Goal: Task Accomplishment & Management: Use online tool/utility

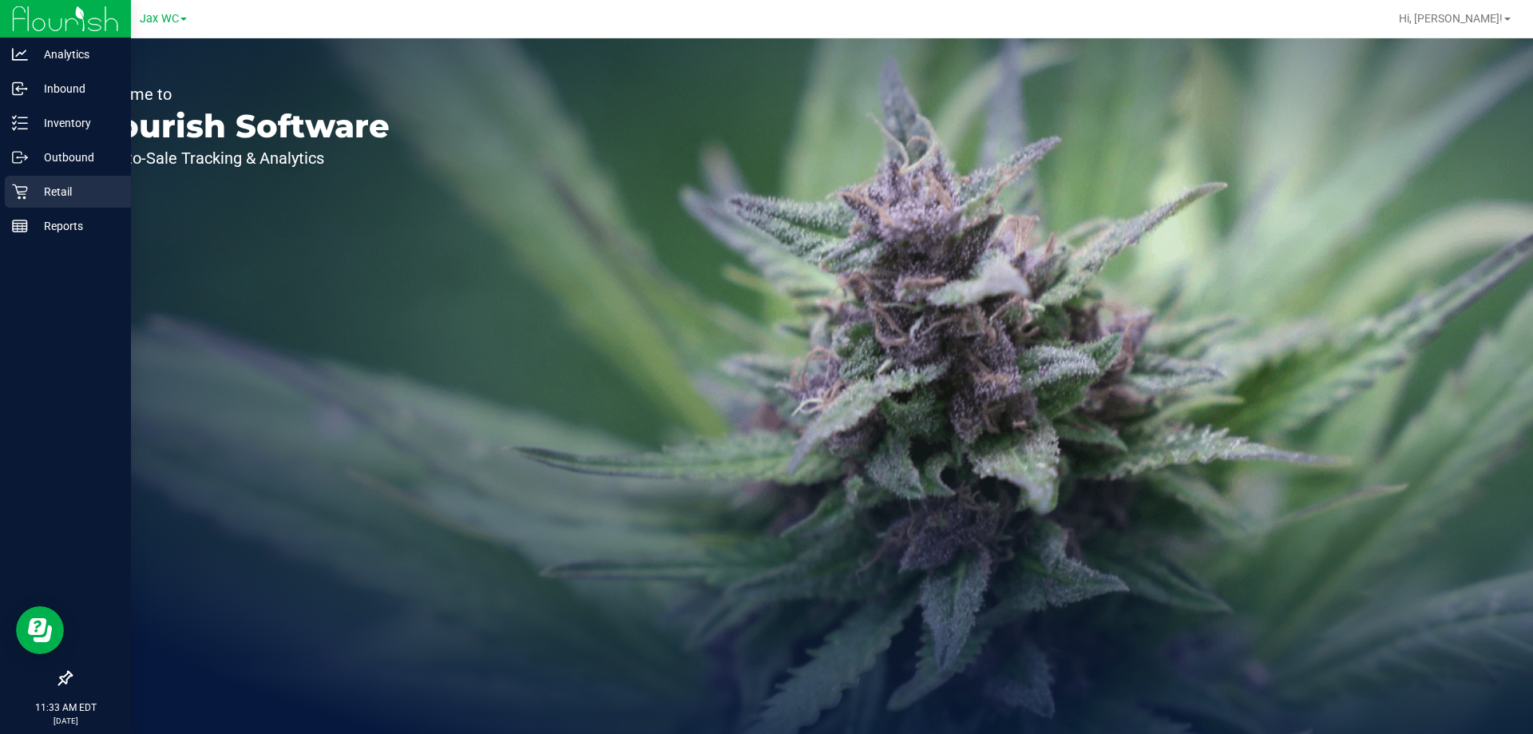
click at [32, 191] on p "Retail" at bounding box center [76, 191] width 96 height 19
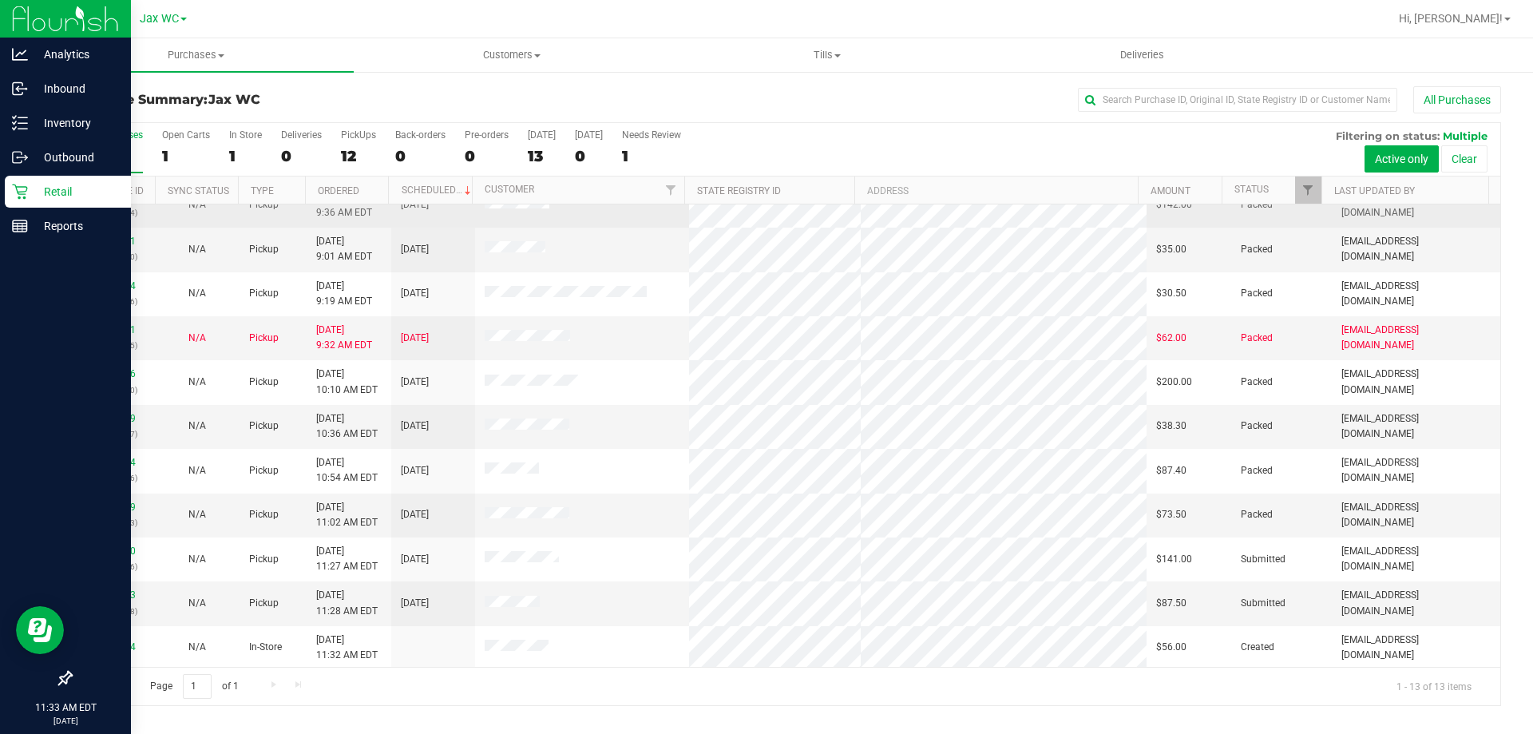
scroll to position [112, 0]
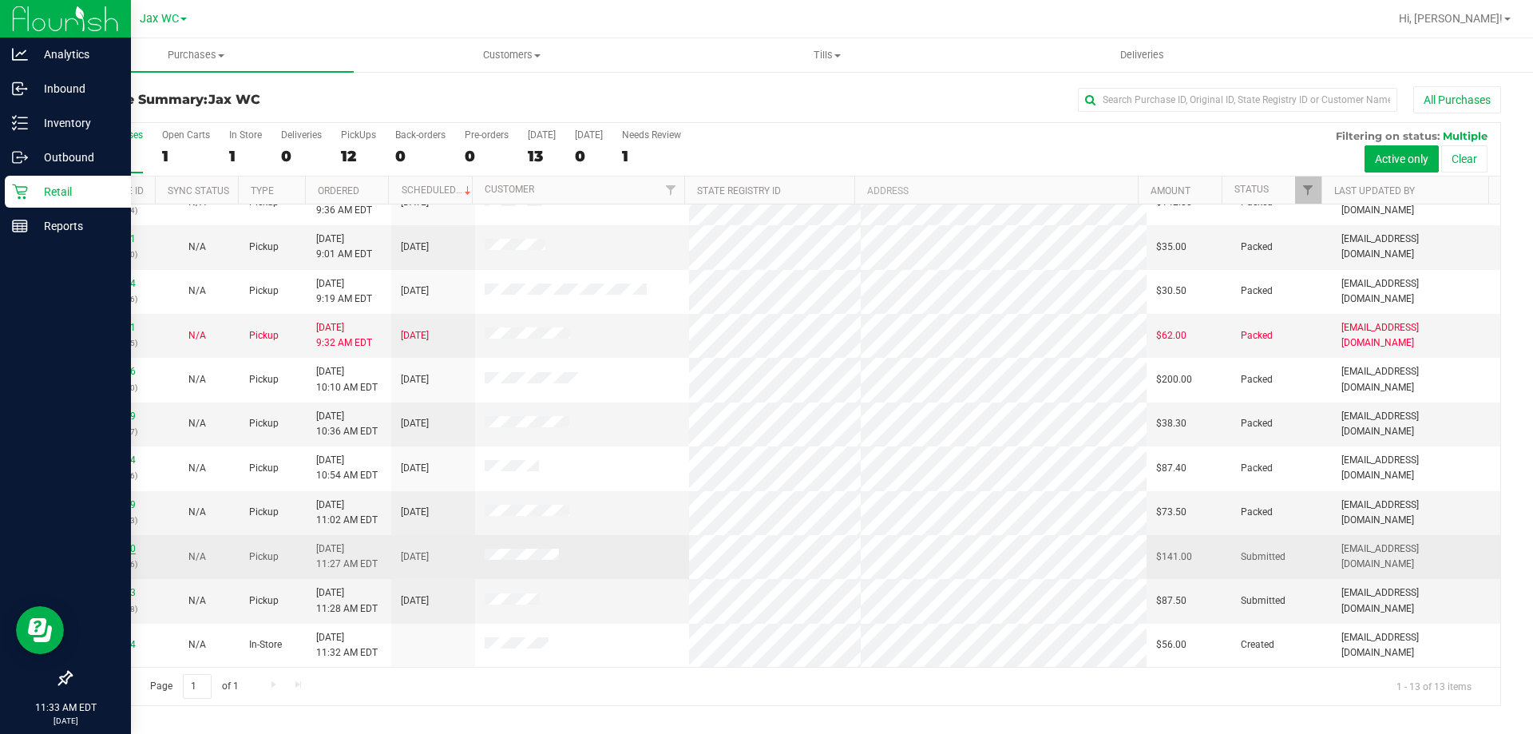
click at [126, 553] on link "11817320" at bounding box center [113, 548] width 45 height 11
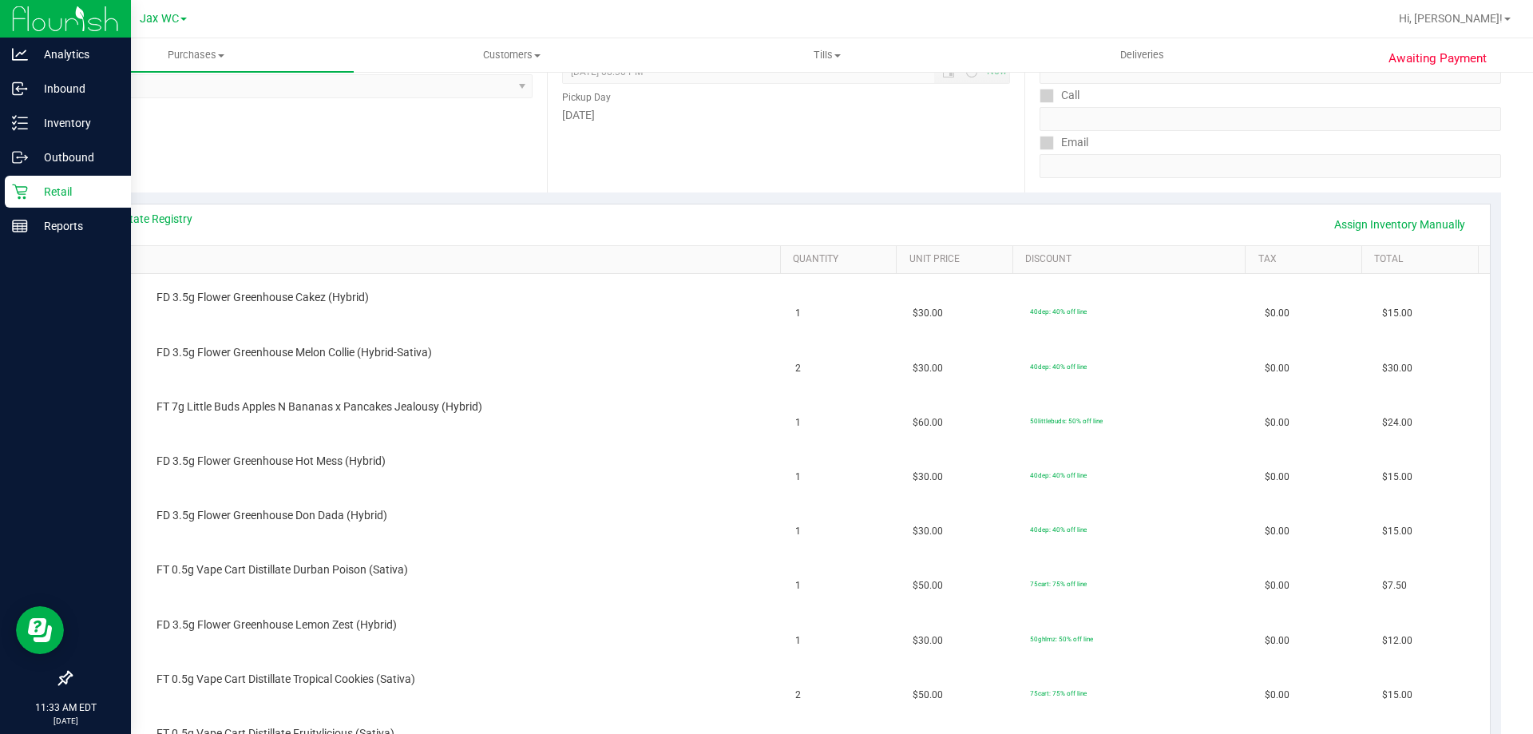
scroll to position [240, 0]
click at [178, 228] on div "View State Registry Assign Inventory Manually" at bounding box center [786, 222] width 1379 height 27
click at [178, 216] on link "View State Registry" at bounding box center [145, 217] width 96 height 16
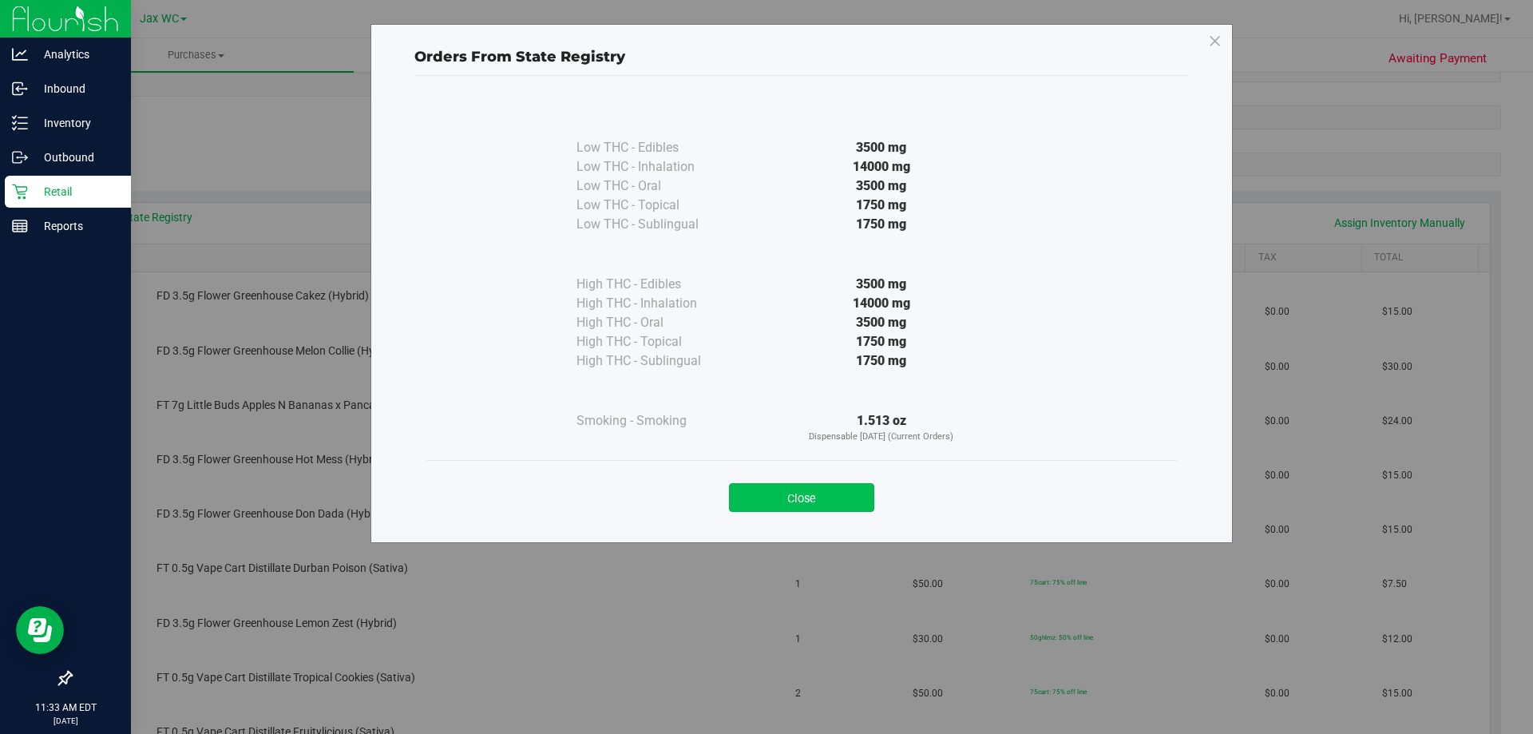
click at [827, 483] on button "Close" at bounding box center [801, 497] width 145 height 29
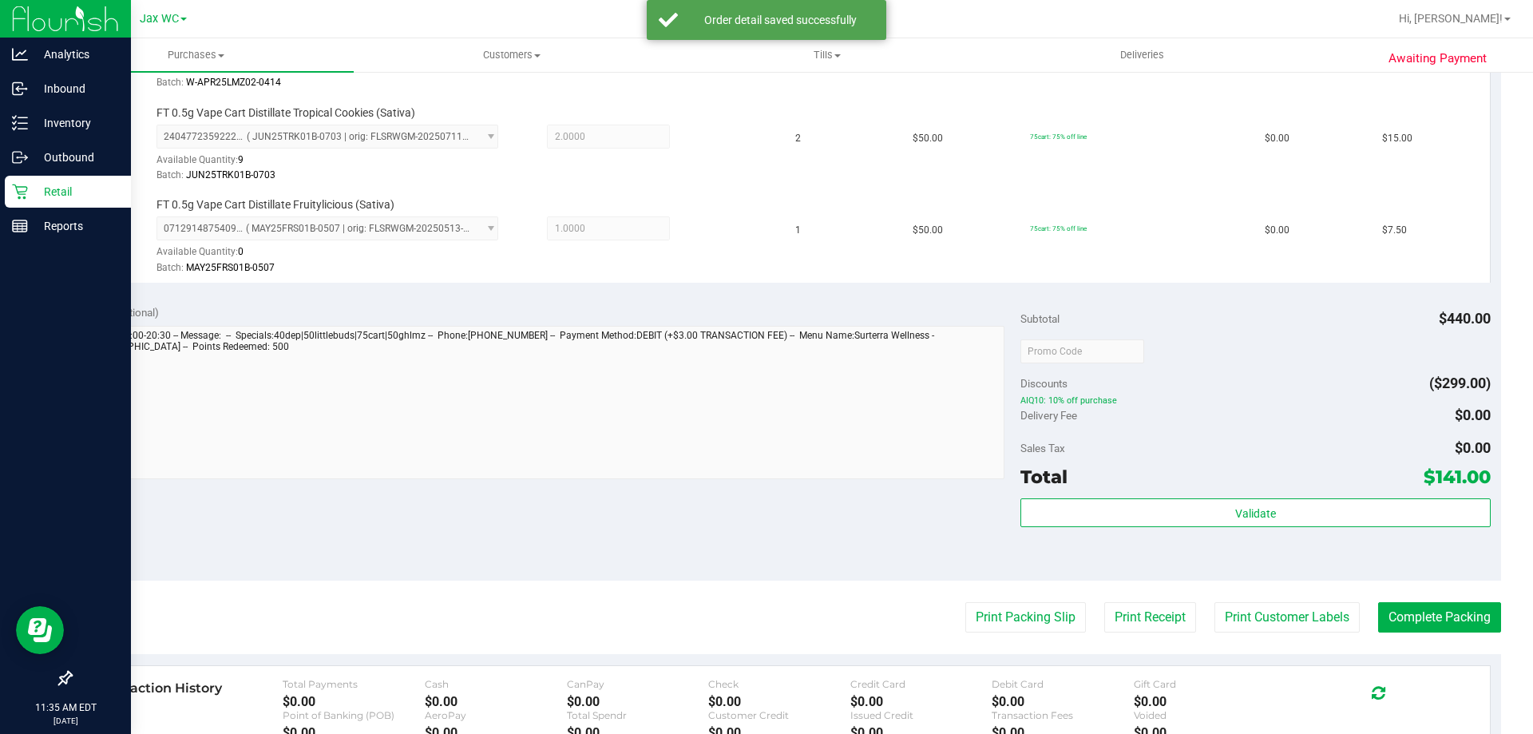
scroll to position [1278, 0]
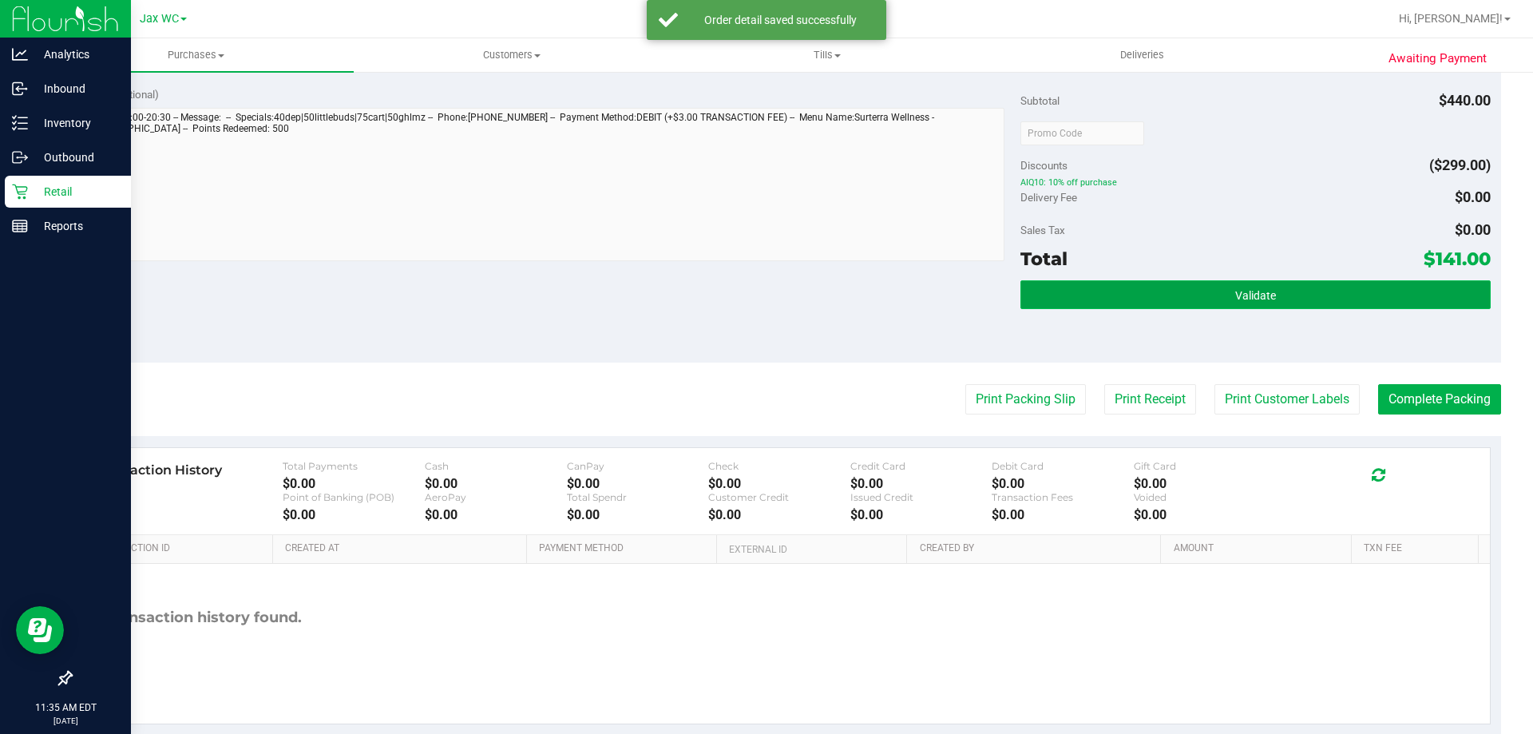
click at [1238, 306] on button "Validate" at bounding box center [1256, 294] width 470 height 29
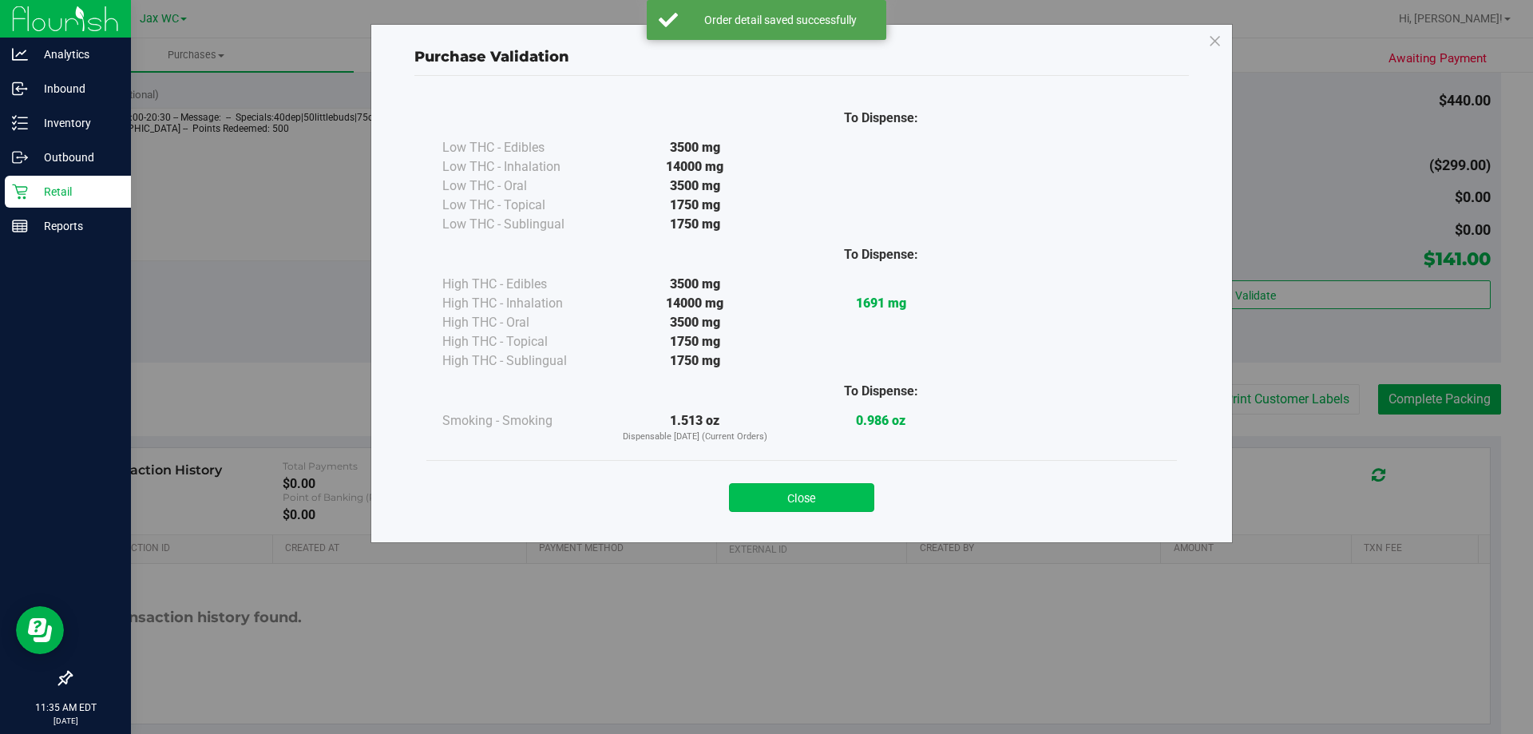
click at [844, 493] on button "Close" at bounding box center [801, 497] width 145 height 29
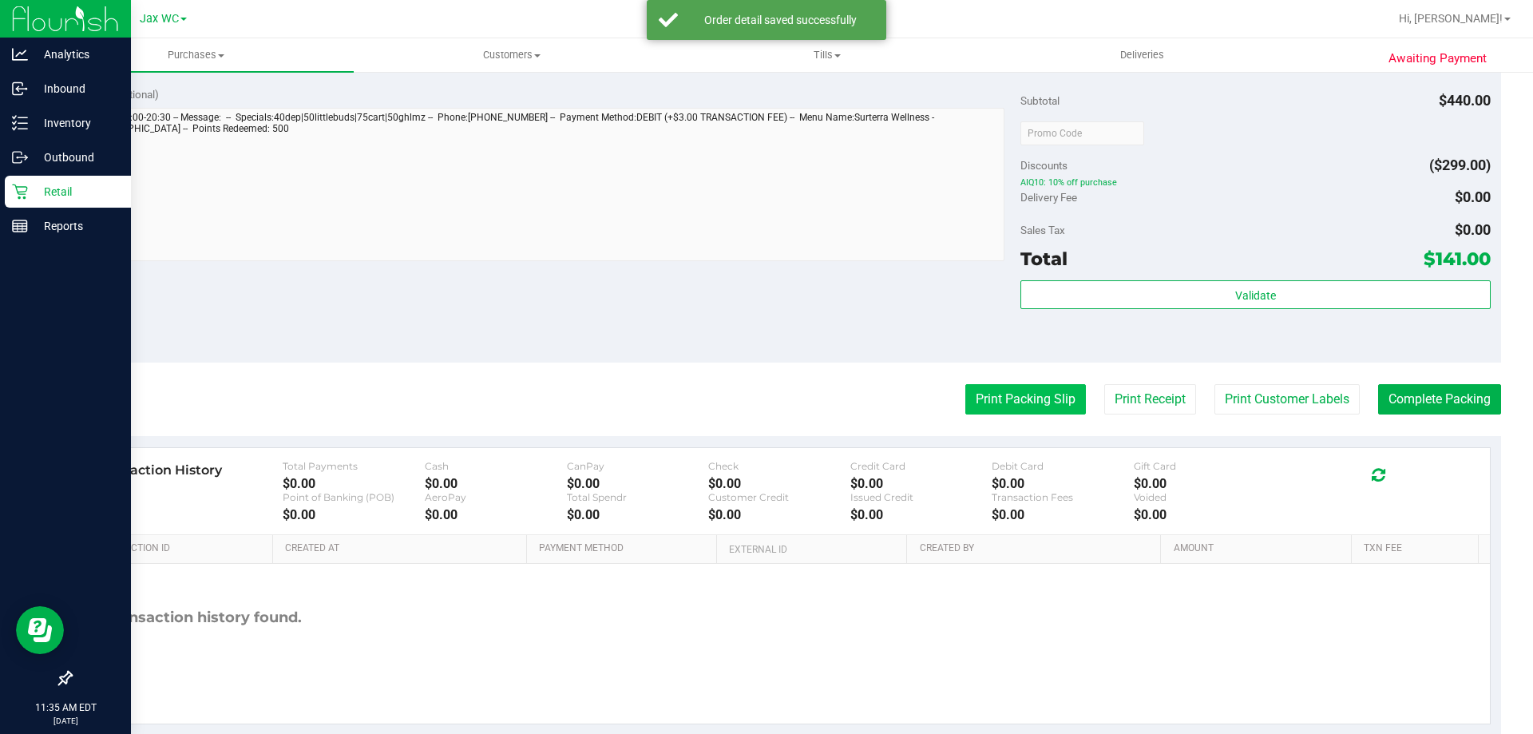
click at [1025, 404] on button "Print Packing Slip" at bounding box center [1026, 399] width 121 height 30
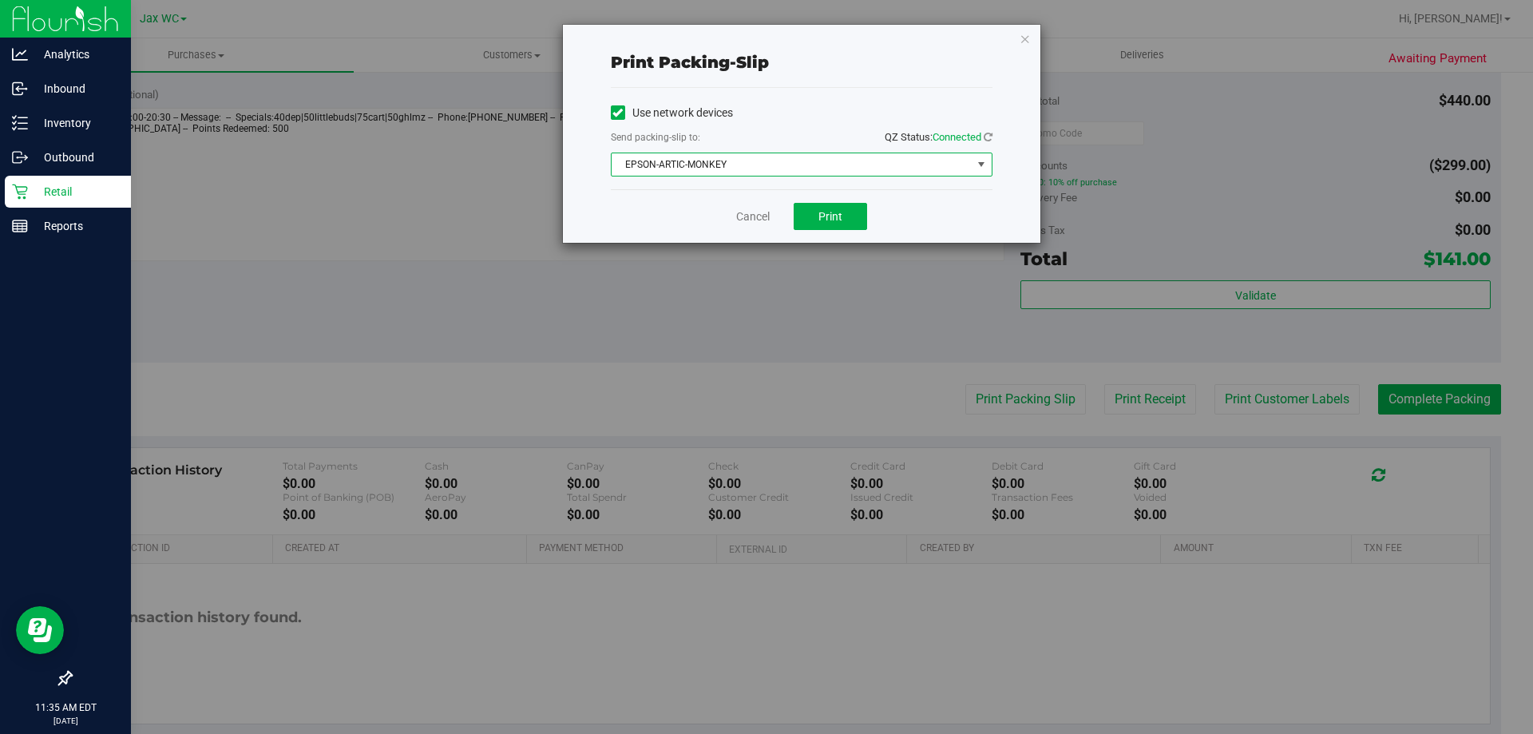
click at [823, 165] on span "EPSON-ARTIC-MONKEY" at bounding box center [792, 164] width 360 height 22
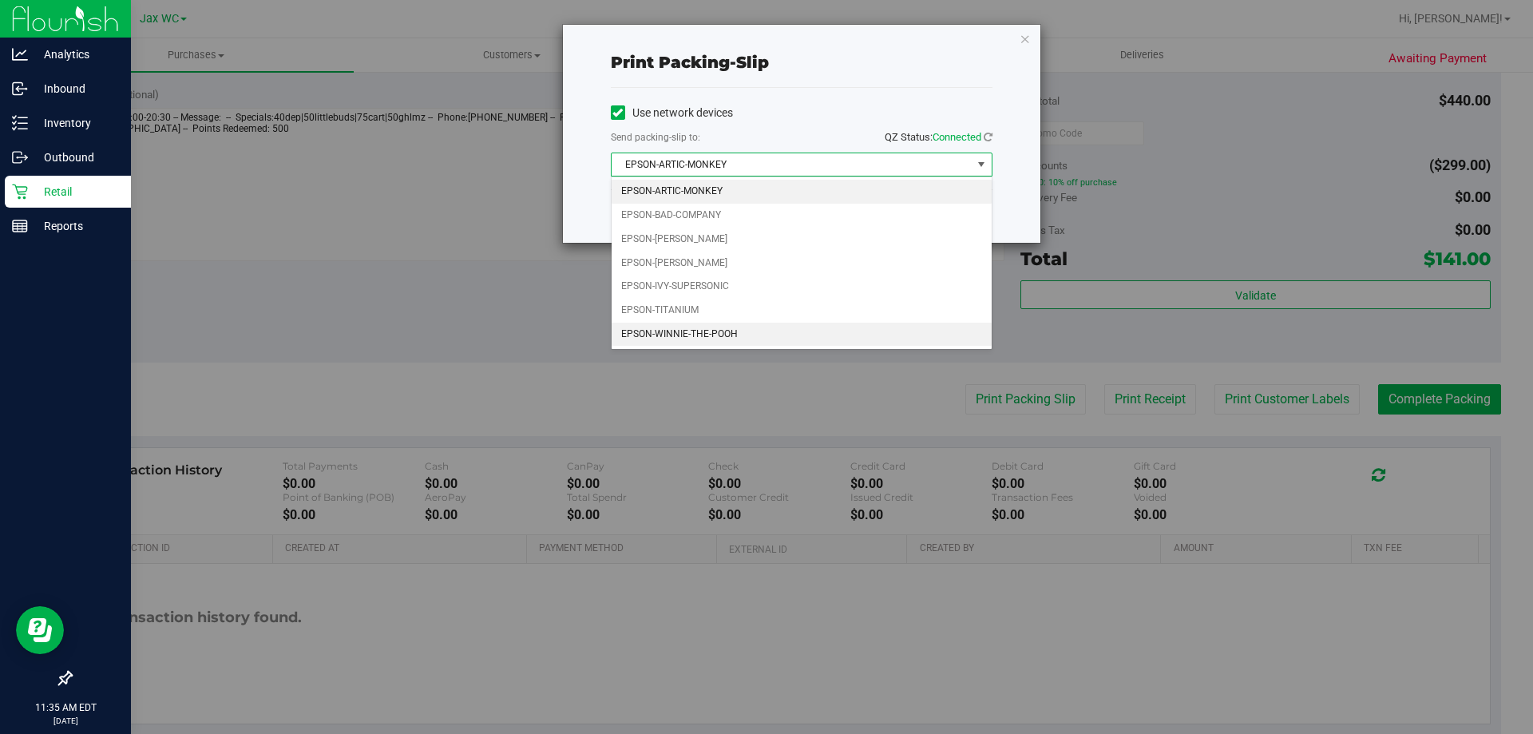
click at [807, 329] on li "EPSON-WINNIE-THE-POOH" at bounding box center [802, 335] width 380 height 24
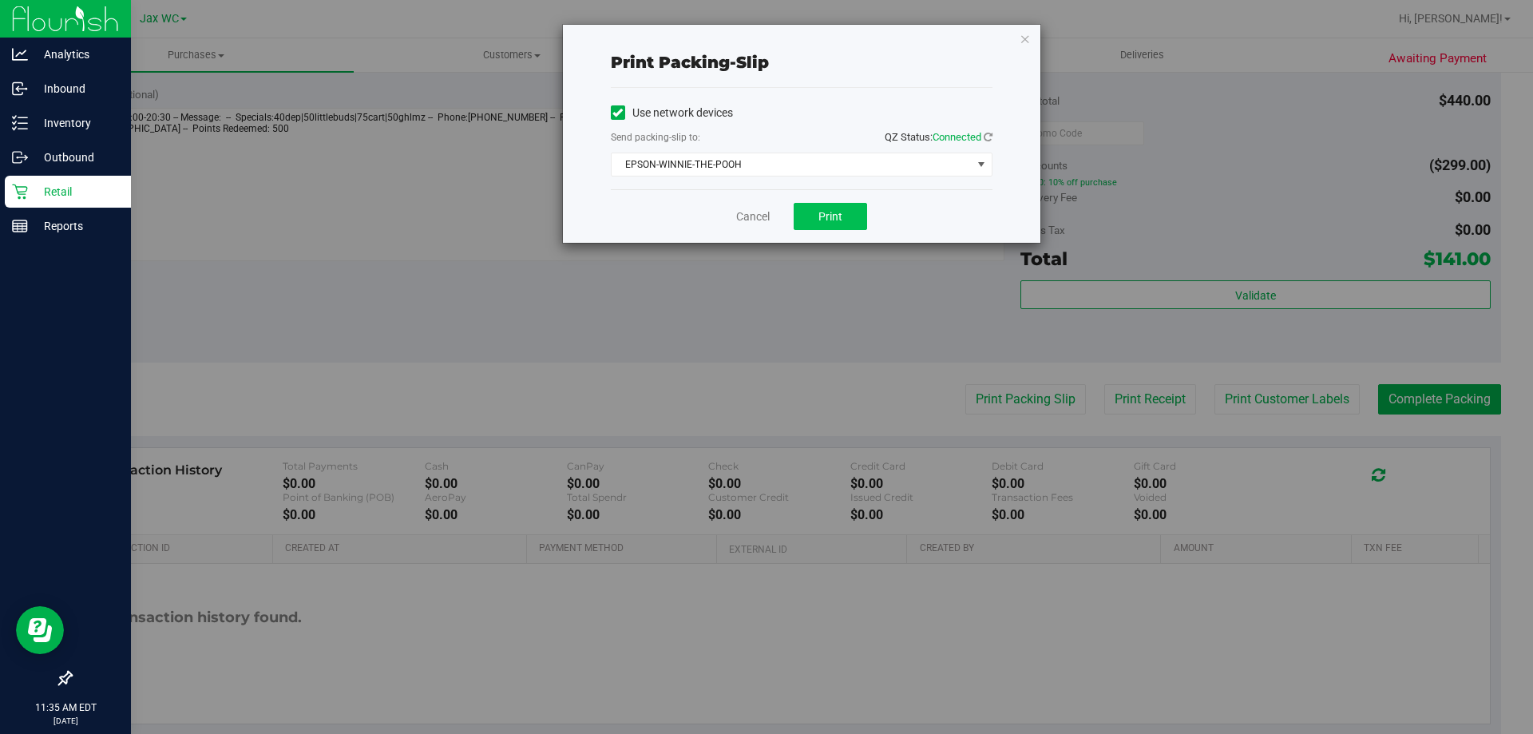
drag, startPoint x: 834, startPoint y: 232, endPoint x: 833, endPoint y: 223, distance: 8.8
click at [833, 223] on div "Cancel Print" at bounding box center [802, 216] width 382 height 54
click at [833, 223] on button "Print" at bounding box center [830, 216] width 73 height 27
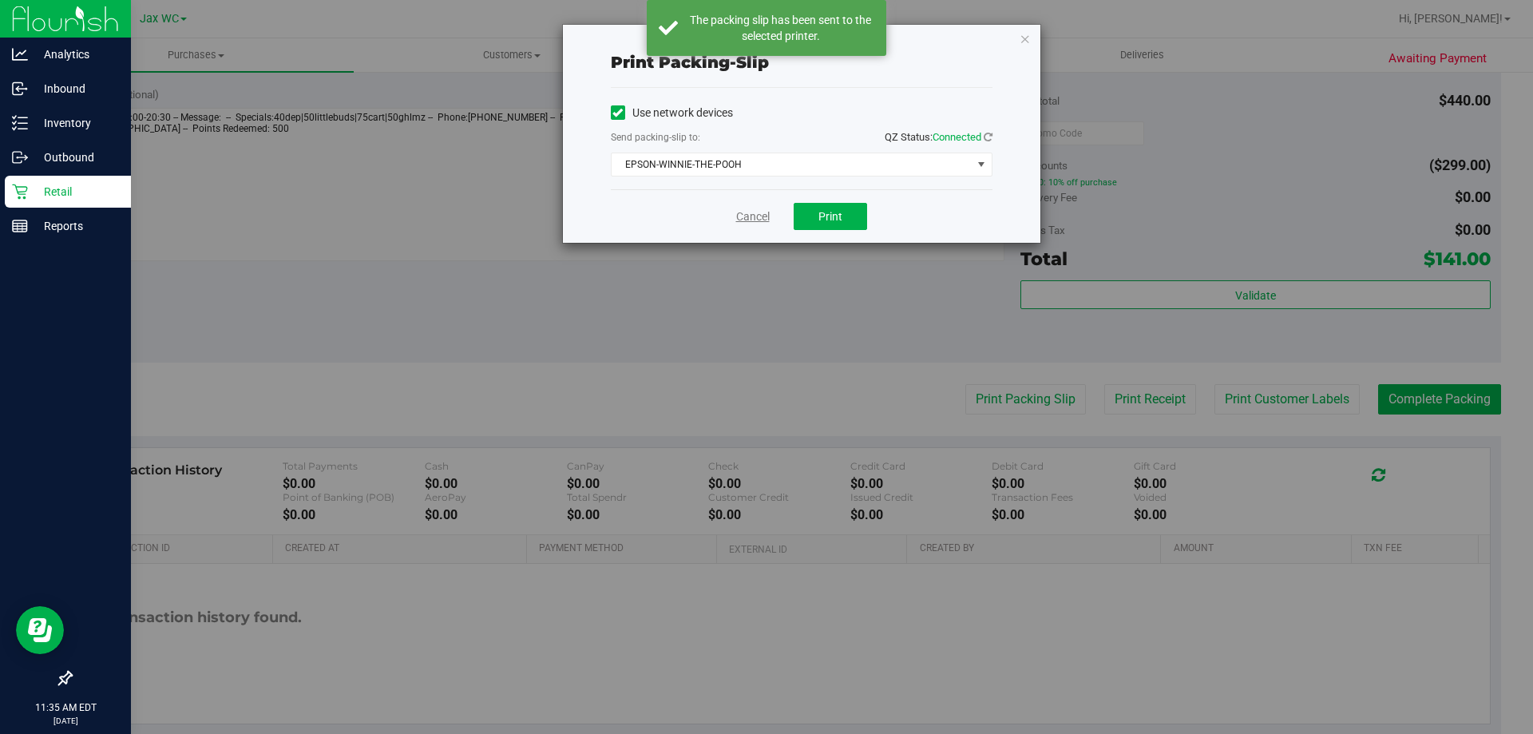
click at [738, 220] on link "Cancel" at bounding box center [753, 216] width 34 height 17
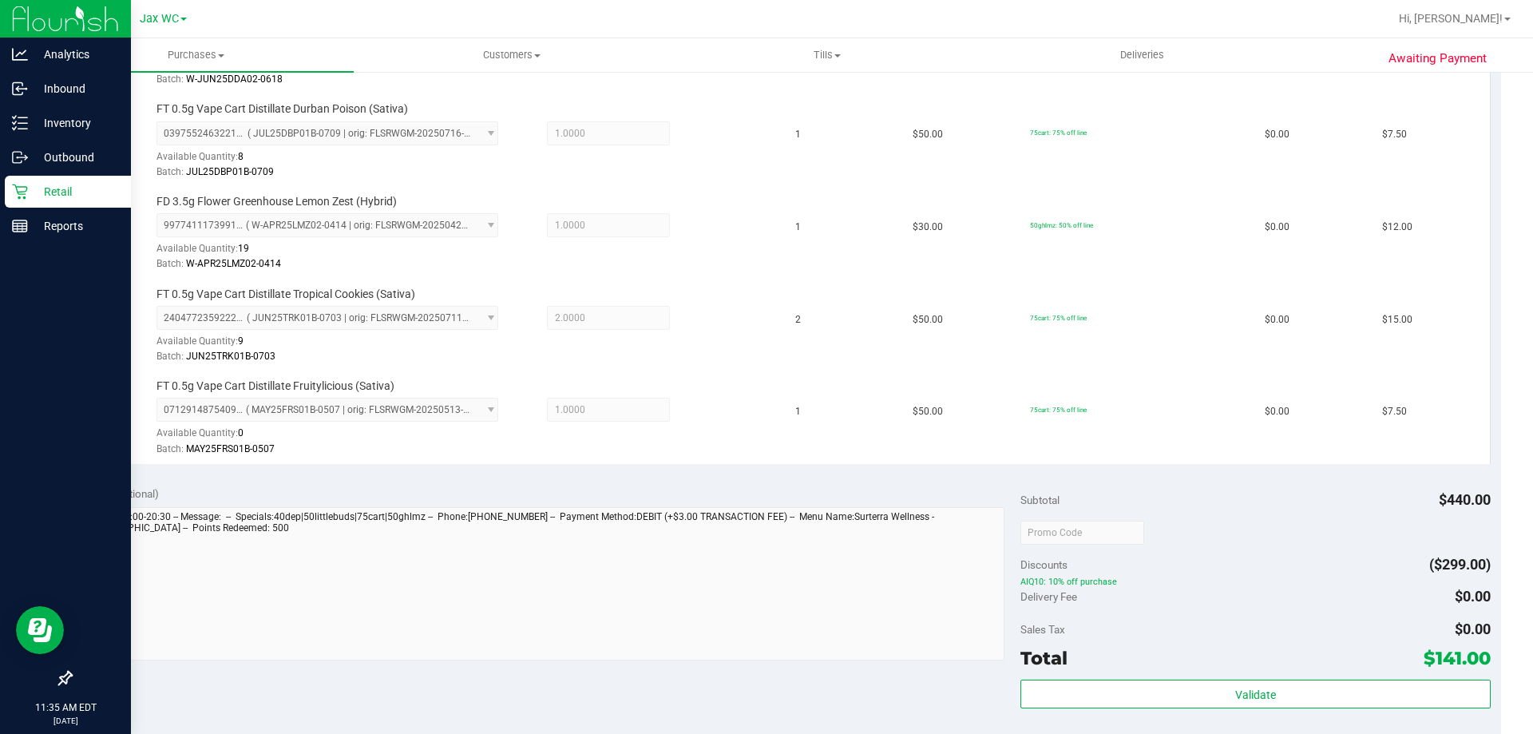
scroll to position [1118, 0]
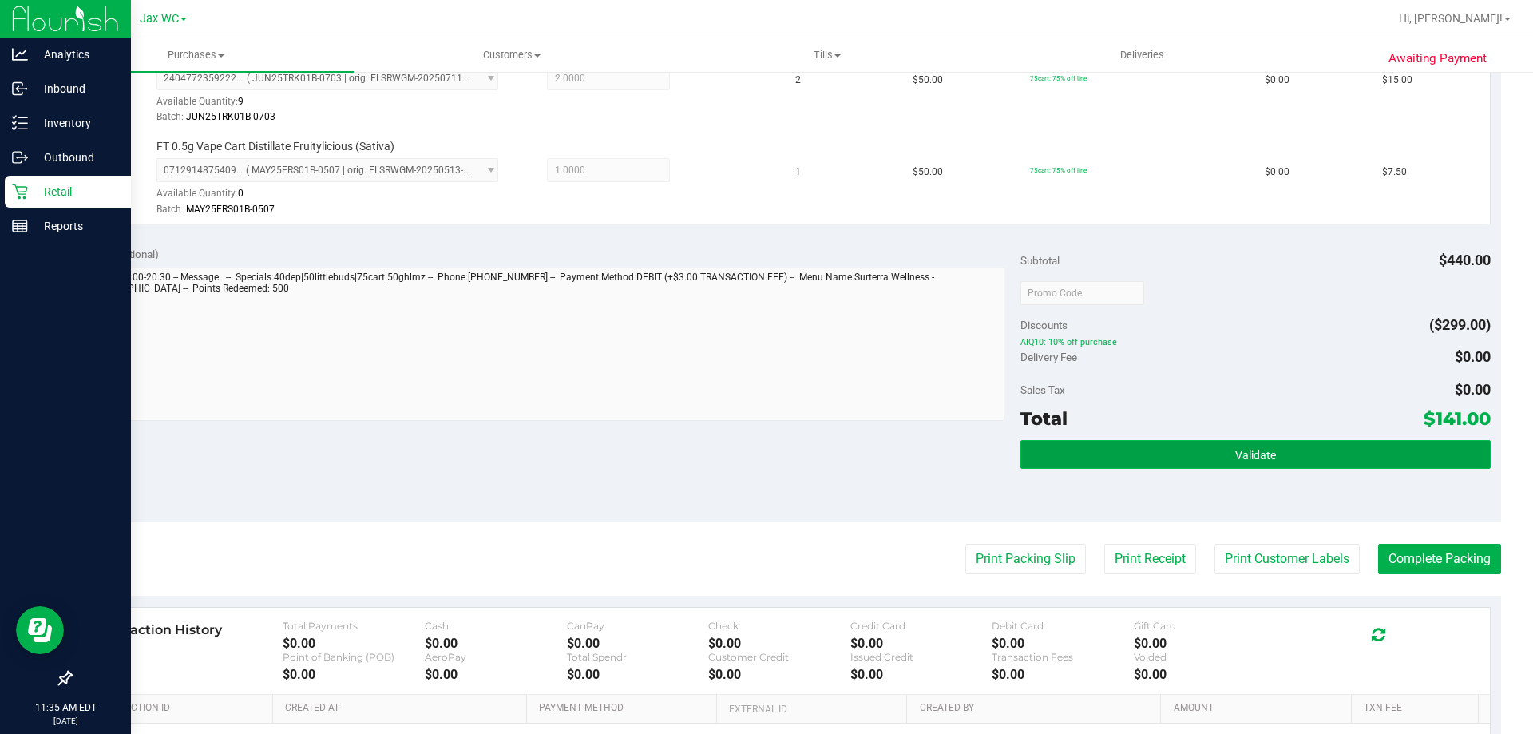
click at [1379, 443] on button "Validate" at bounding box center [1256, 454] width 470 height 29
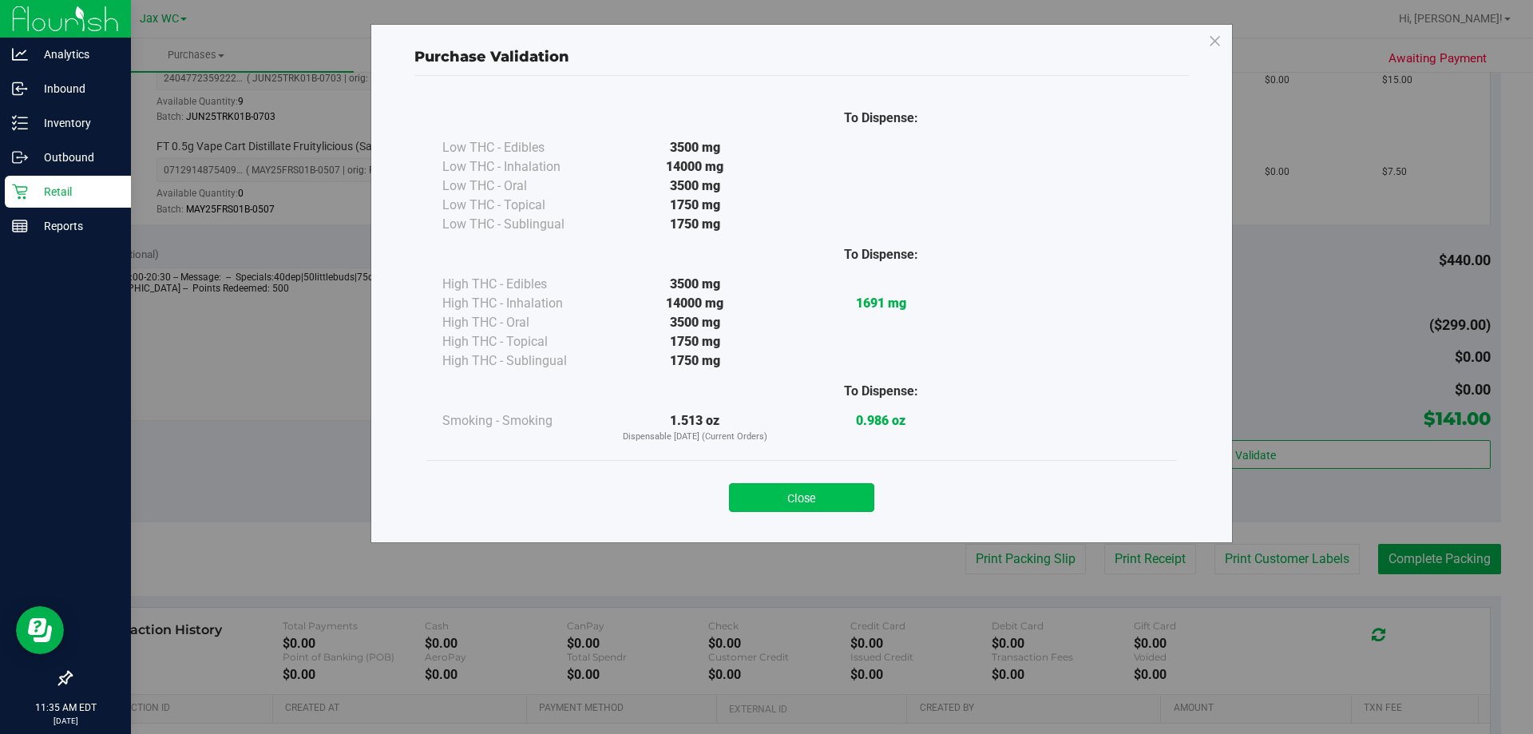
click at [851, 499] on button "Close" at bounding box center [801, 497] width 145 height 29
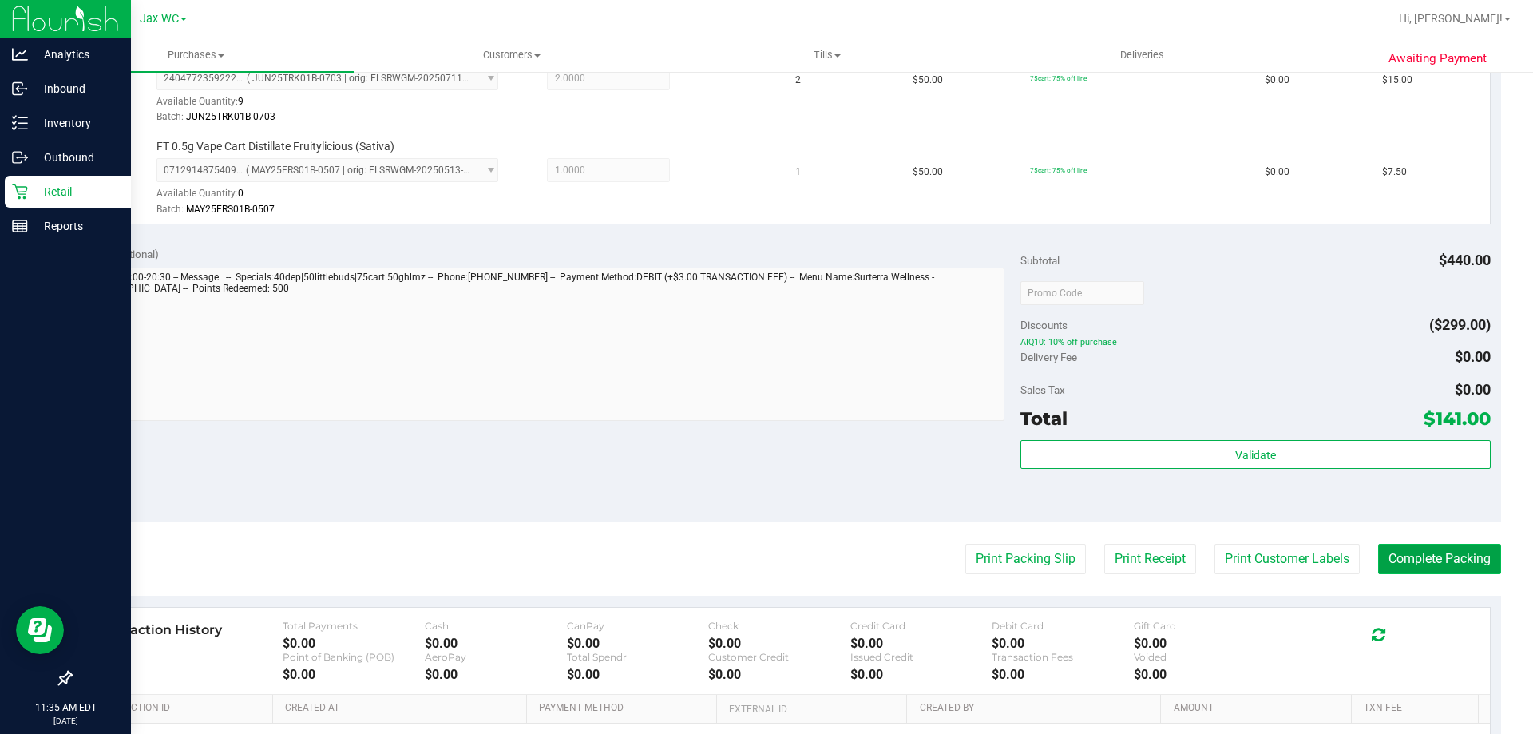
click at [1423, 557] on button "Complete Packing" at bounding box center [1440, 559] width 123 height 30
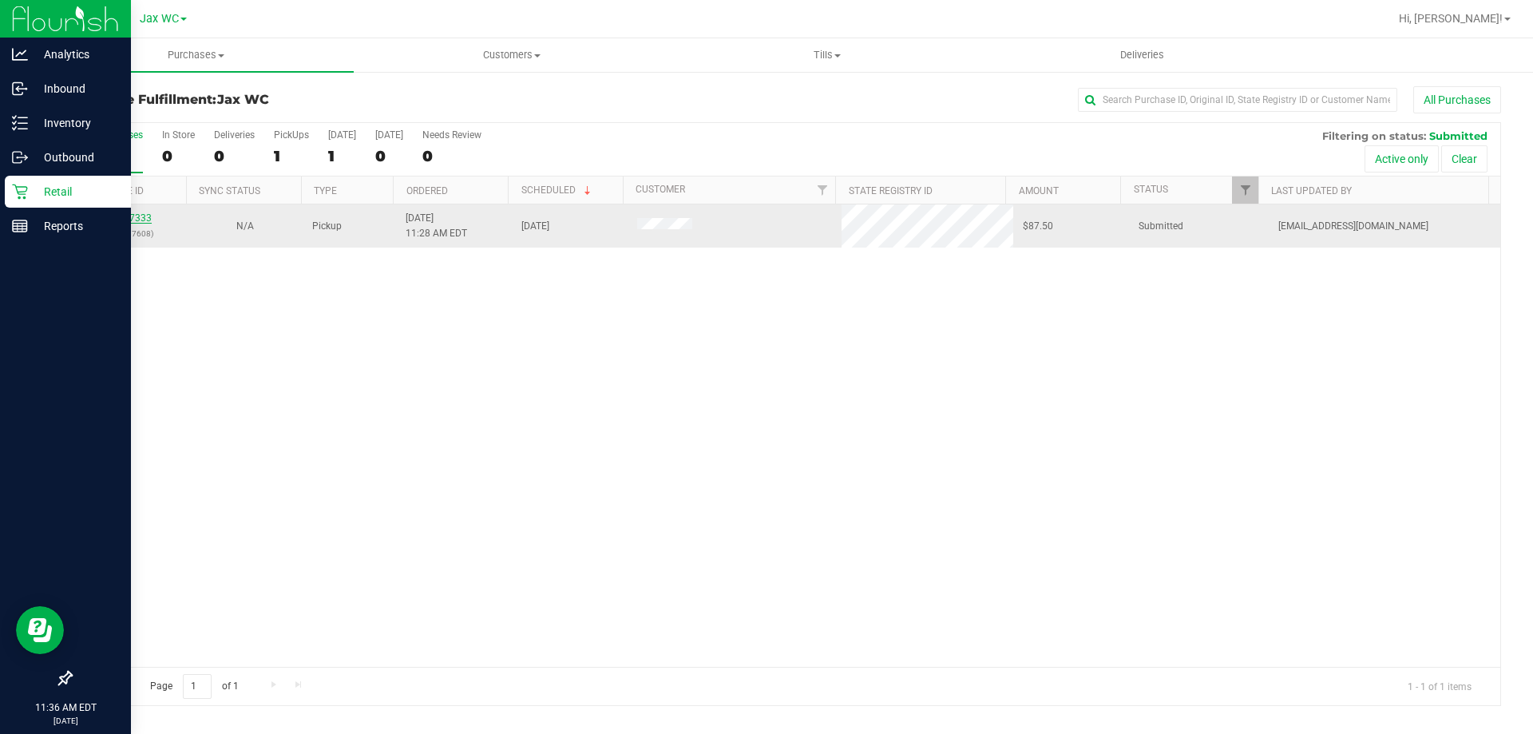
click at [134, 218] on link "11817333" at bounding box center [129, 217] width 45 height 11
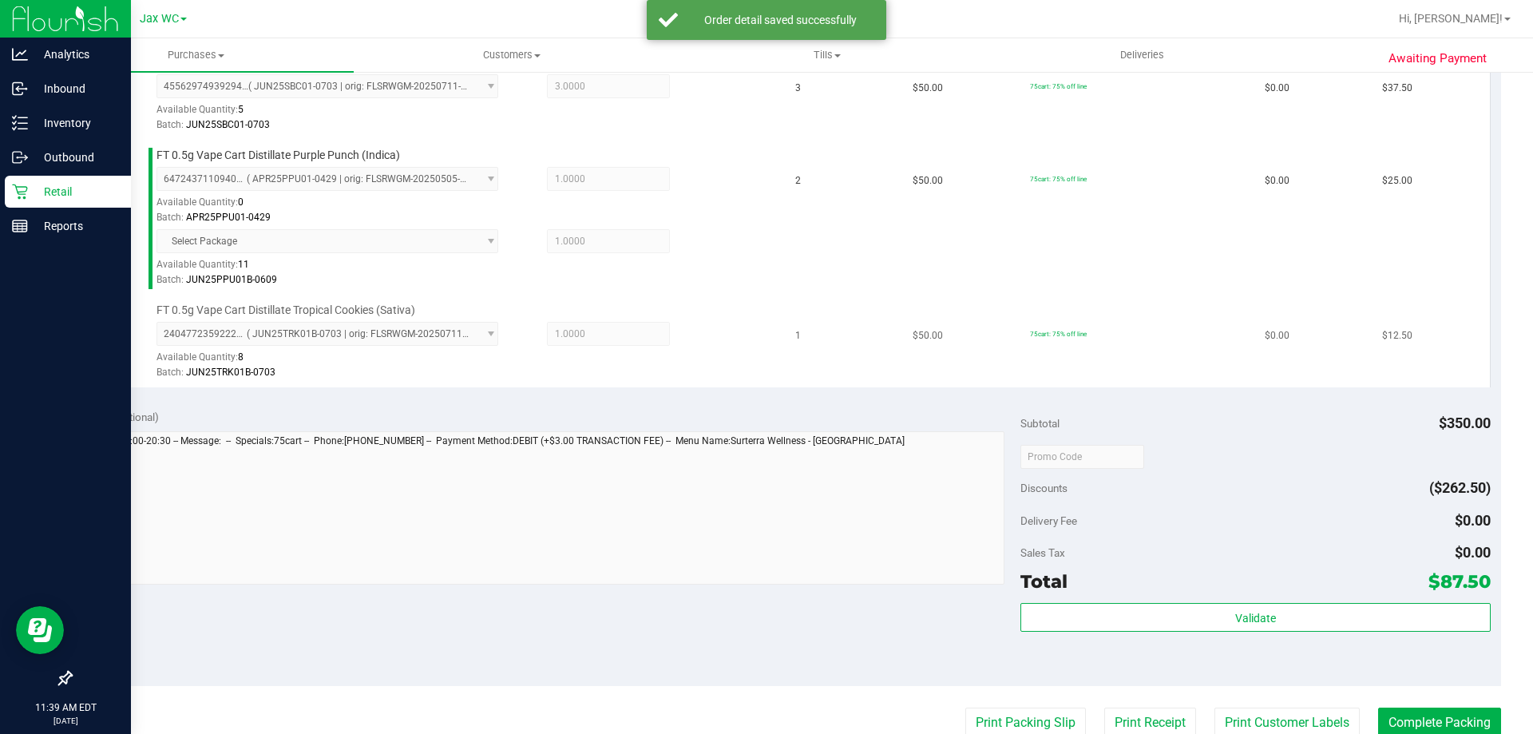
scroll to position [639, 0]
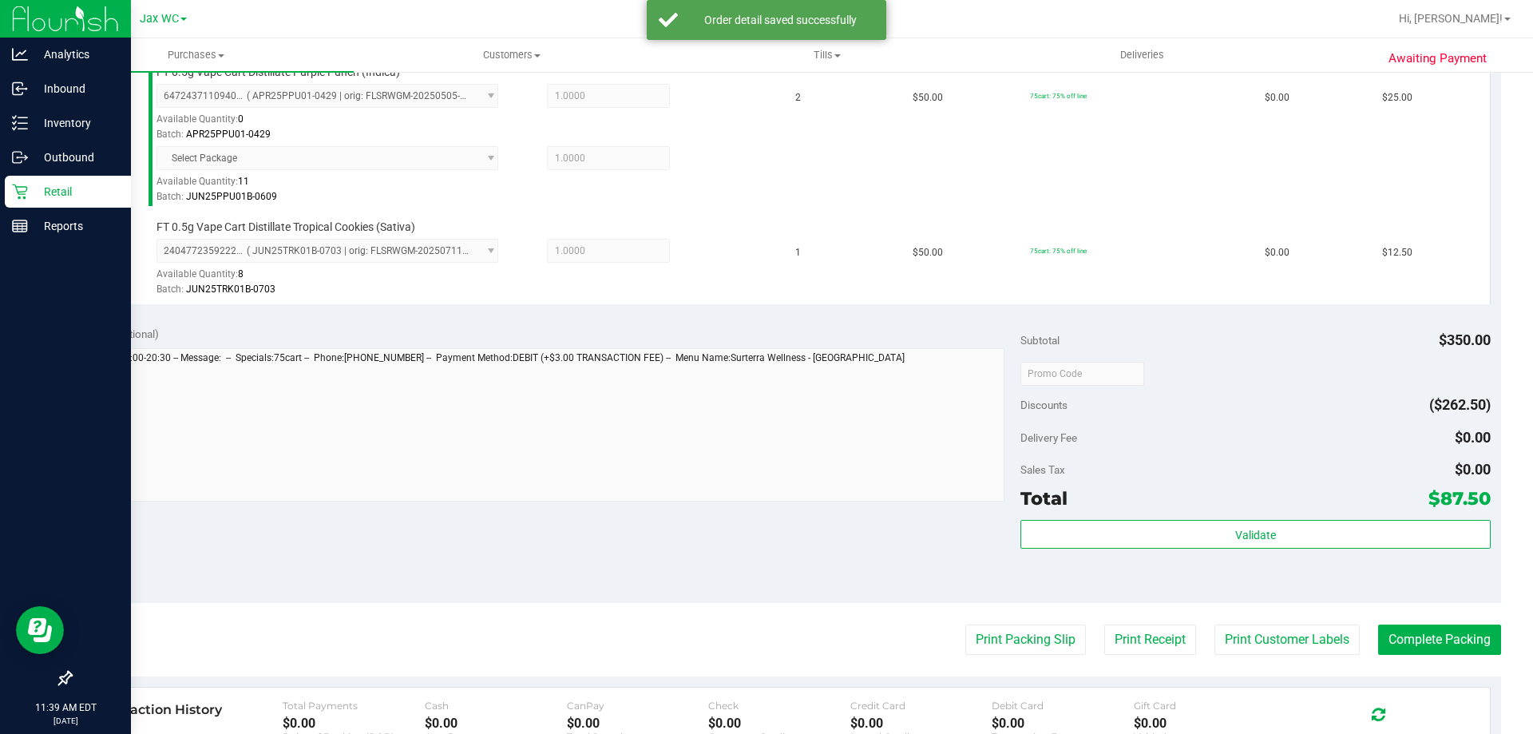
click at [1210, 514] on div "Subtotal $350.00 Discounts ($262.50) Delivery Fee $0.00 Sales Tax $0.00 Total $…" at bounding box center [1256, 459] width 470 height 266
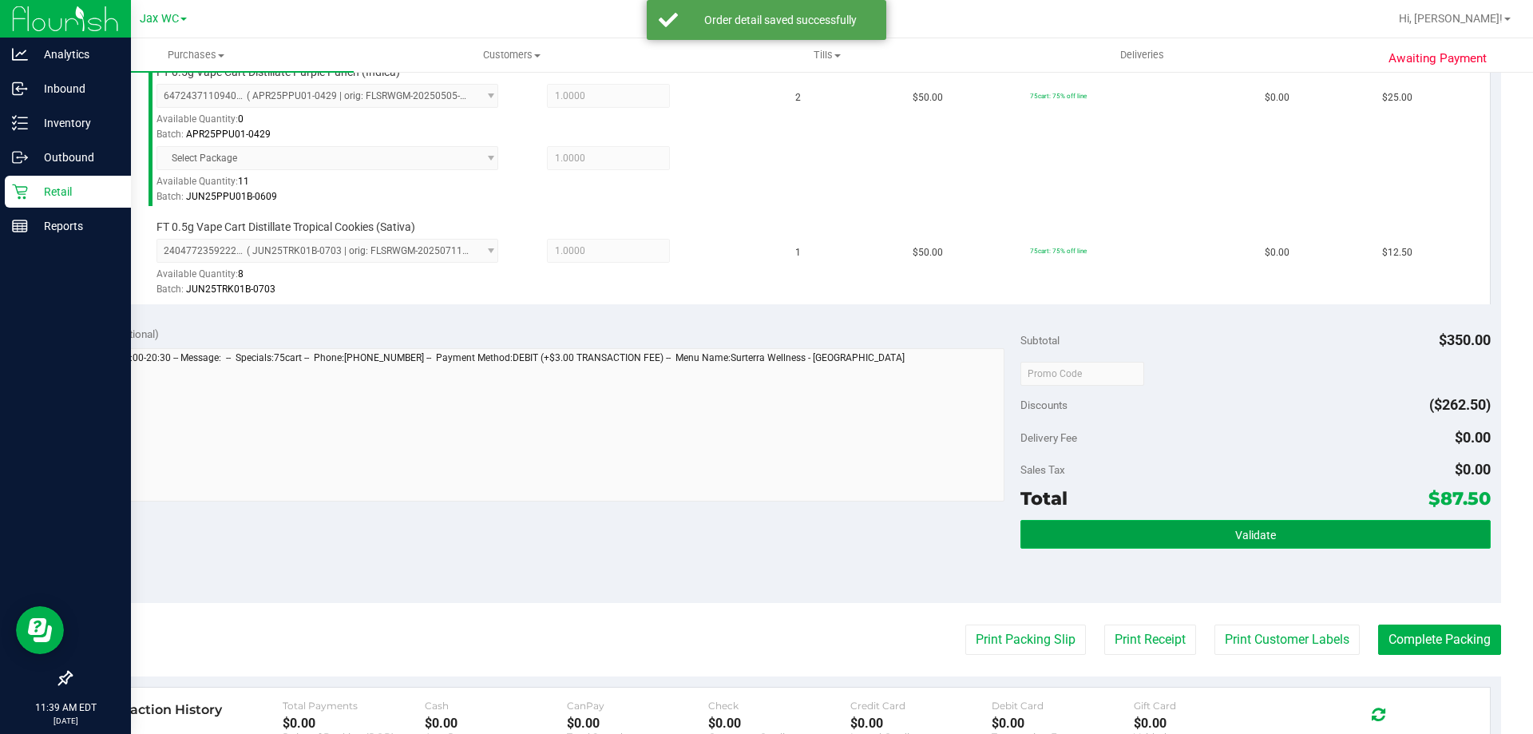
click at [1208, 526] on button "Validate" at bounding box center [1256, 534] width 470 height 29
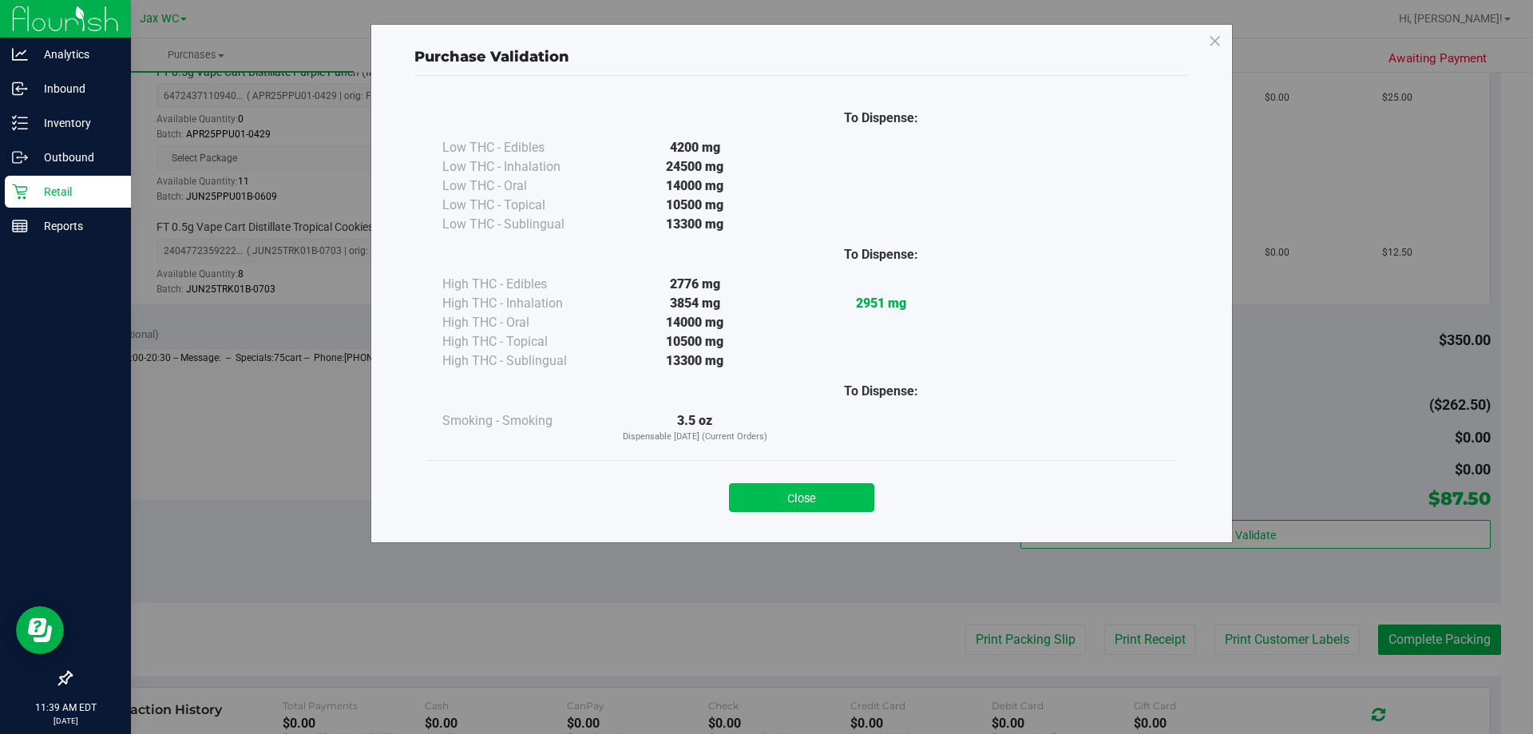
click at [864, 493] on button "Close" at bounding box center [801, 497] width 145 height 29
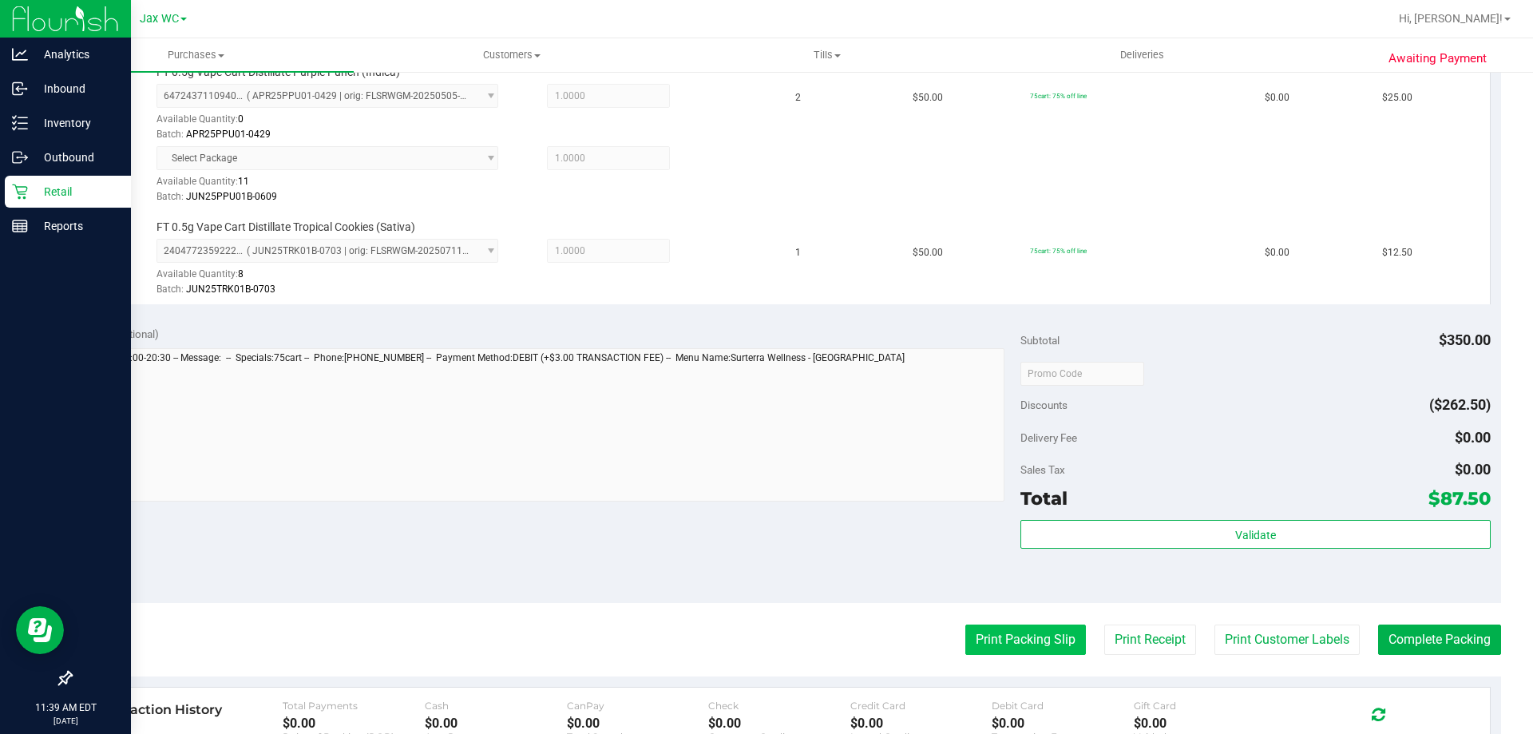
click at [1006, 634] on button "Print Packing Slip" at bounding box center [1026, 640] width 121 height 30
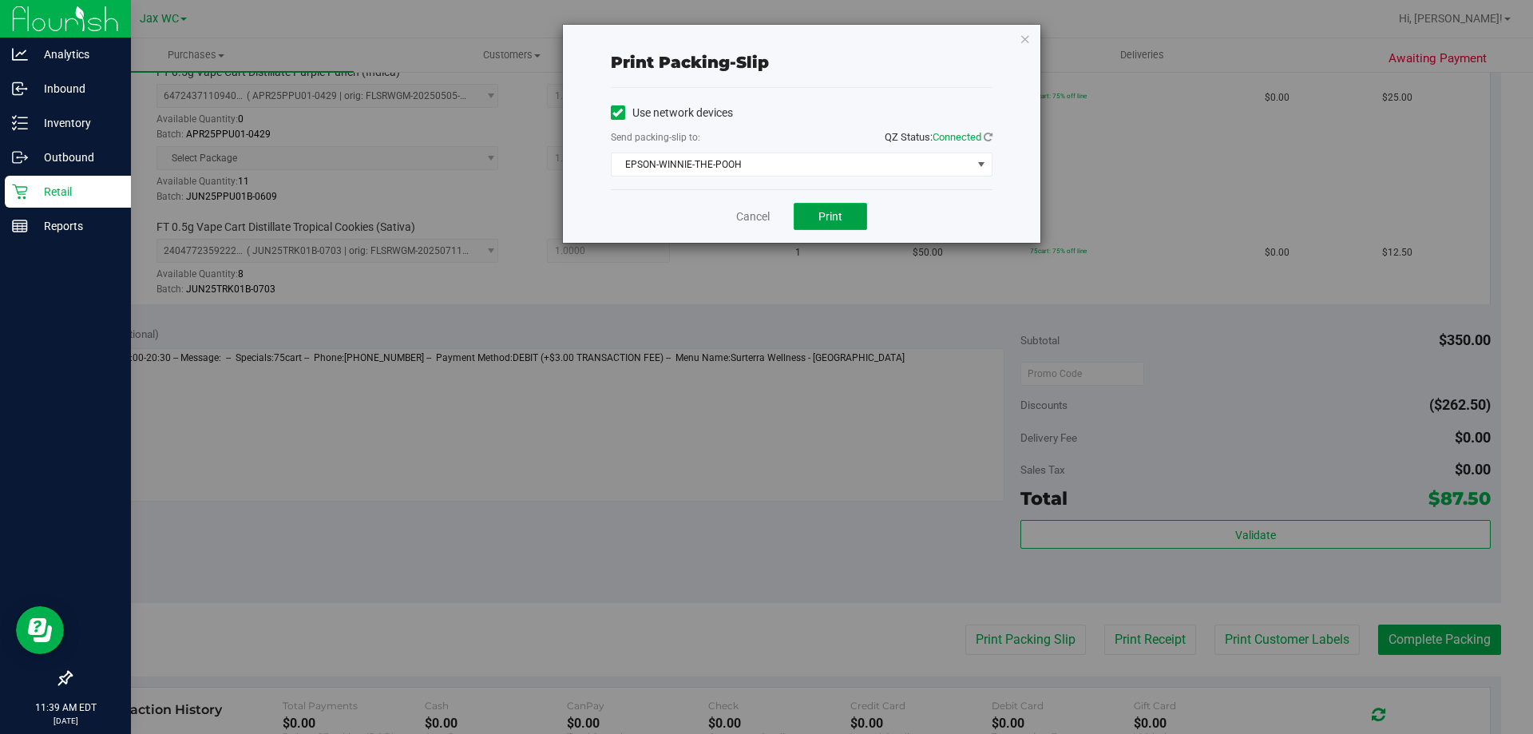
click at [836, 216] on span "Print" at bounding box center [831, 216] width 24 height 13
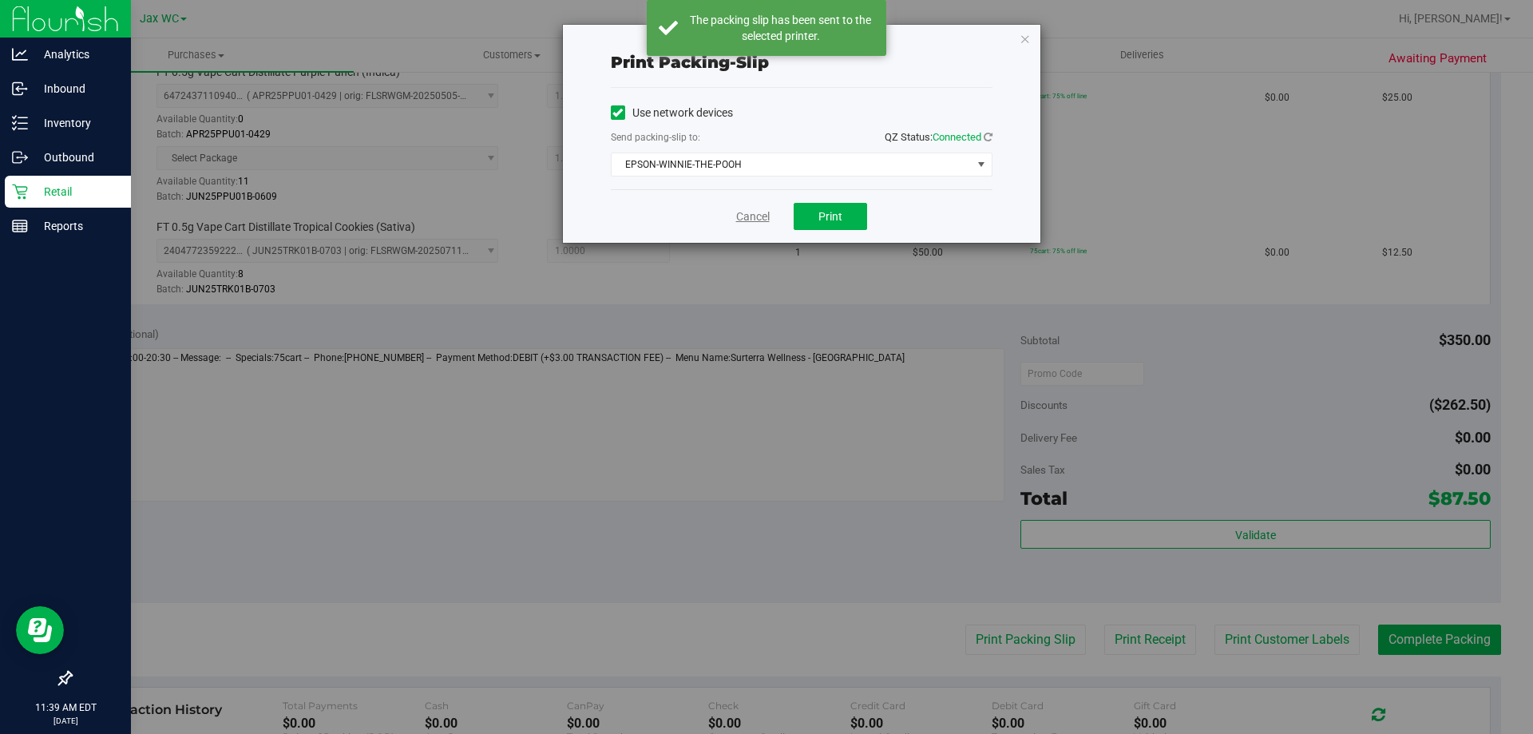
click at [750, 213] on link "Cancel" at bounding box center [753, 216] width 34 height 17
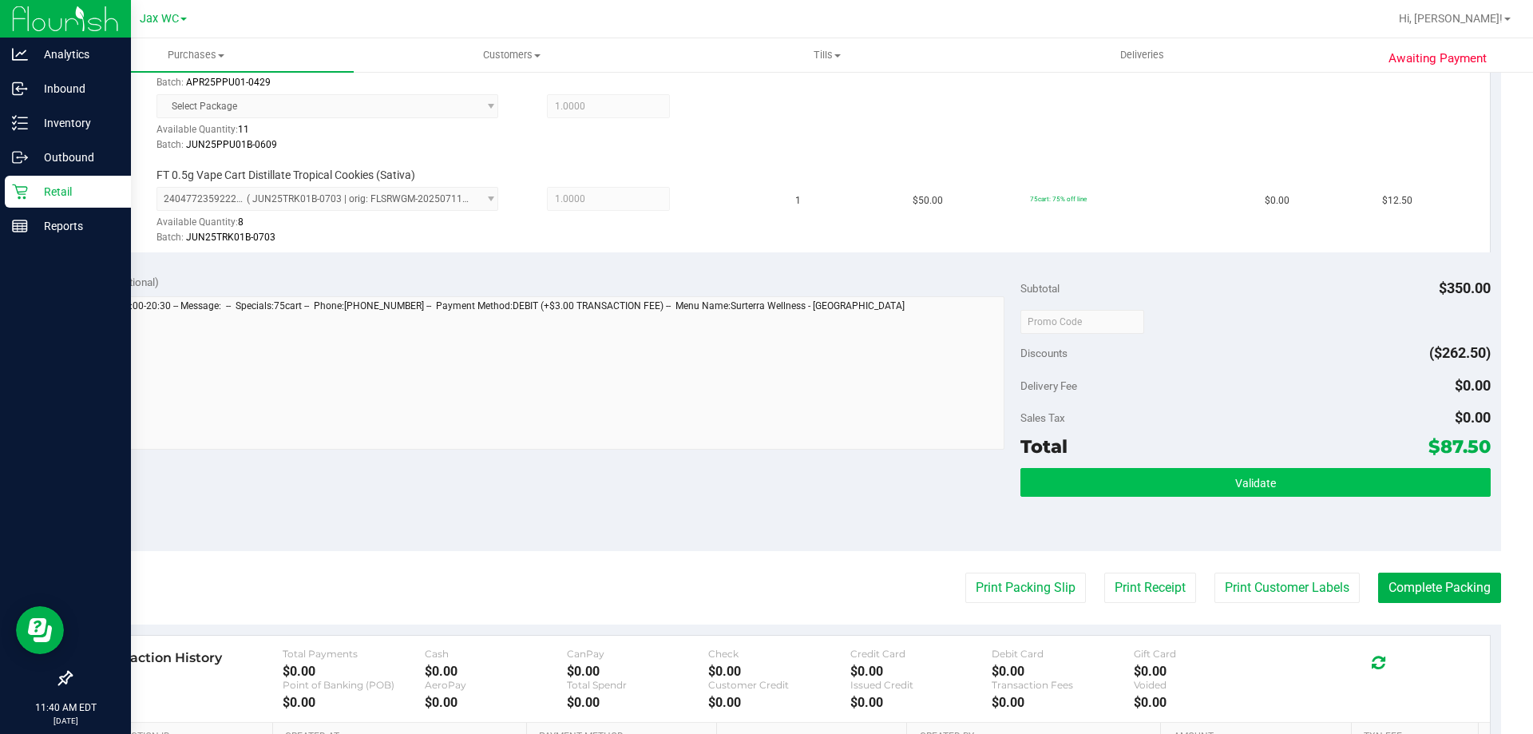
scroll to position [719, 0]
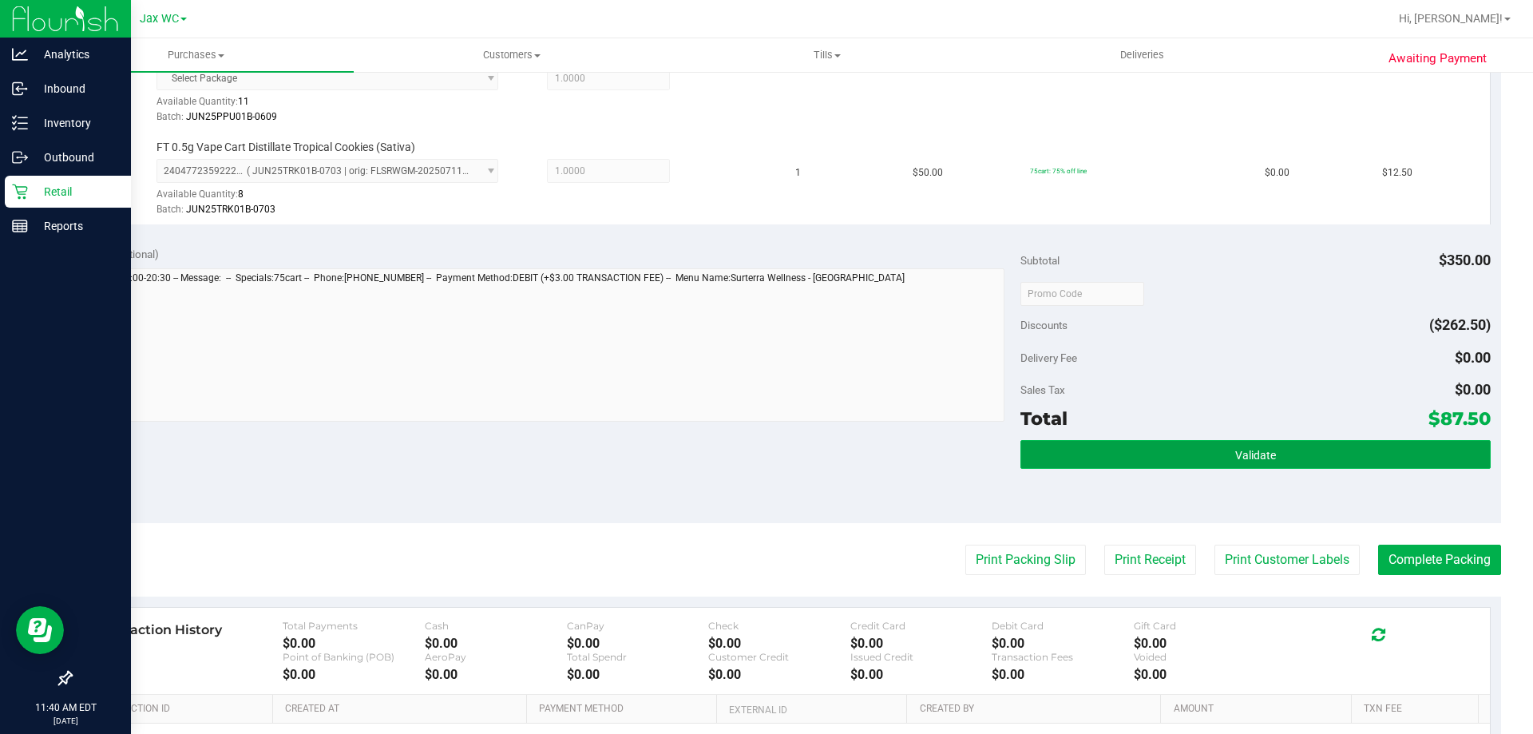
click at [1186, 463] on button "Validate" at bounding box center [1256, 454] width 470 height 29
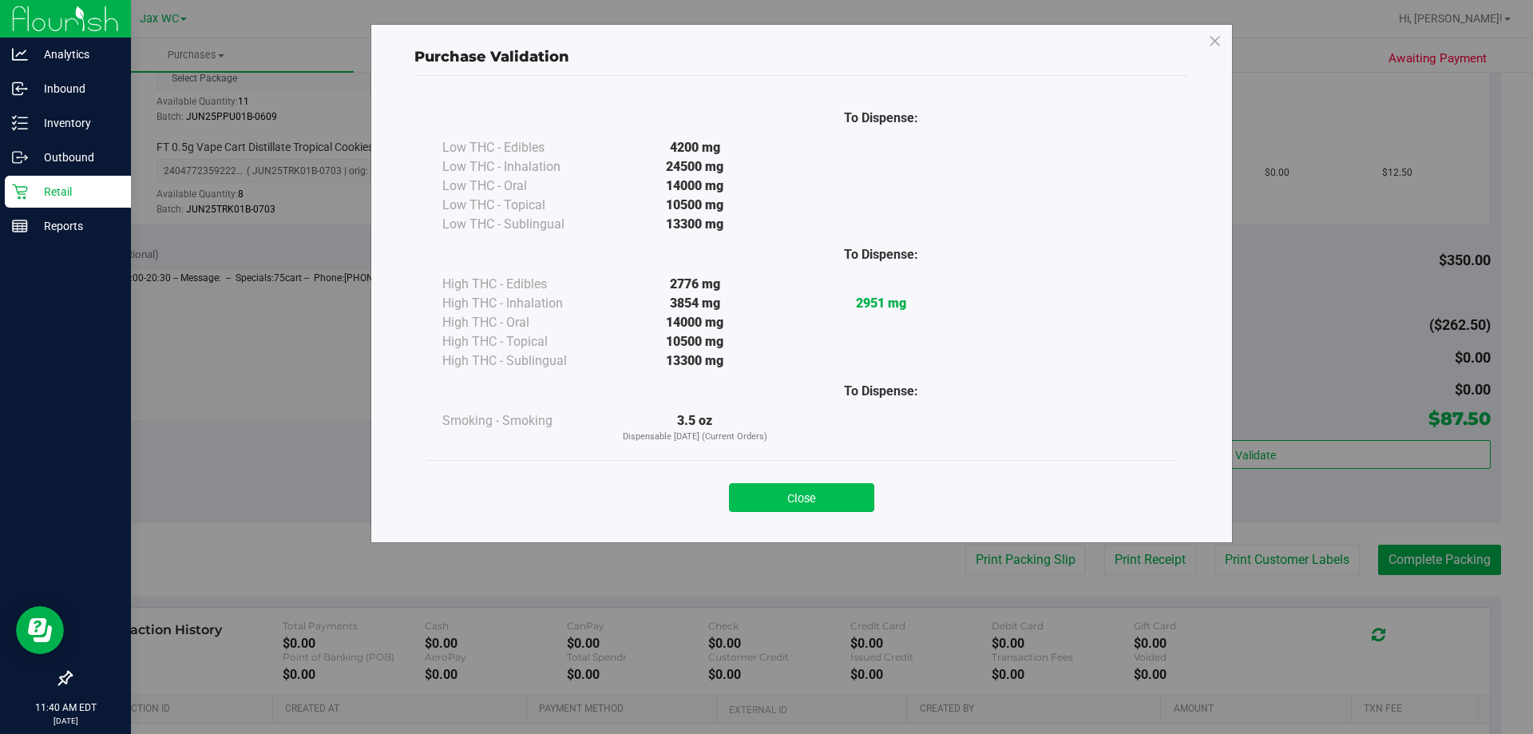
click at [833, 498] on button "Close" at bounding box center [801, 497] width 145 height 29
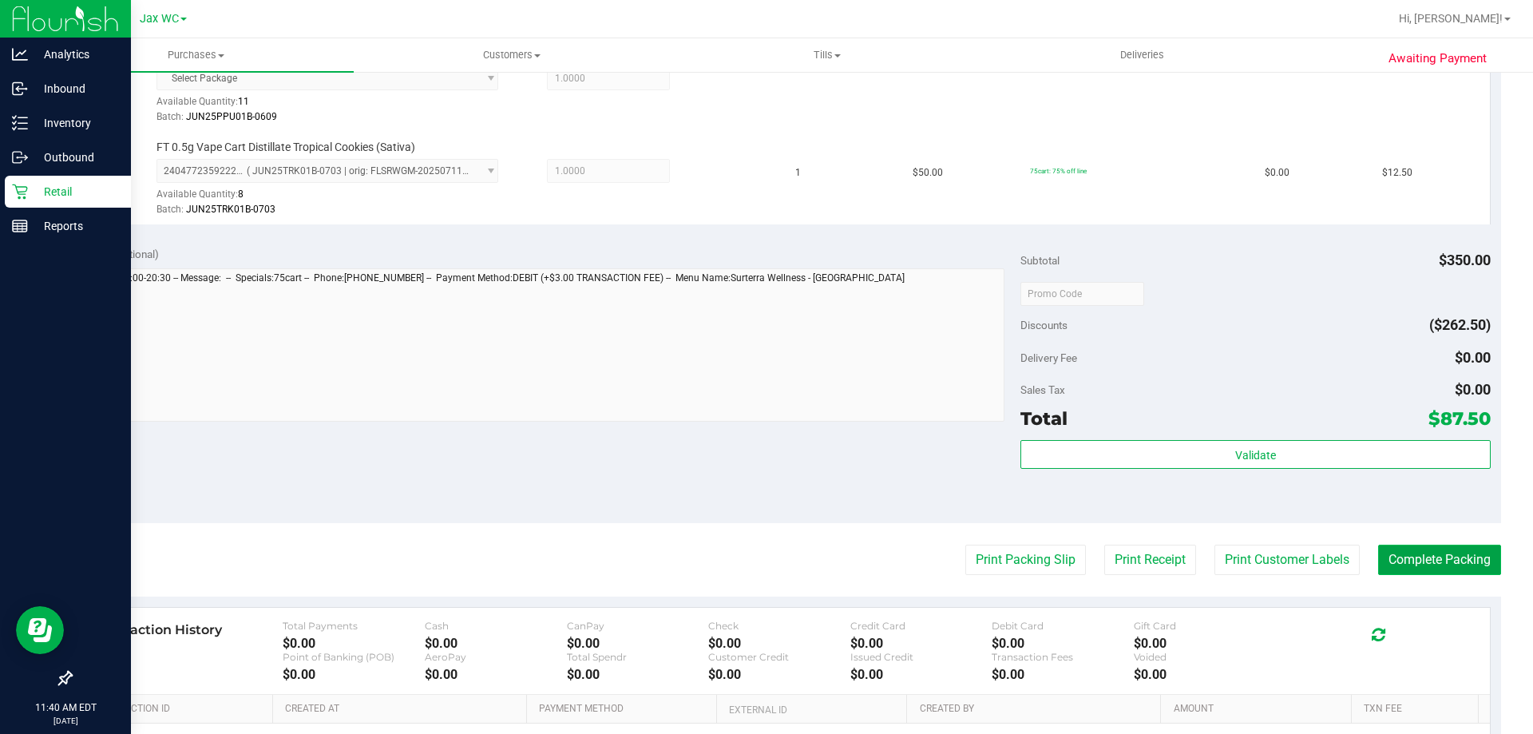
click at [1406, 553] on button "Complete Packing" at bounding box center [1440, 560] width 123 height 30
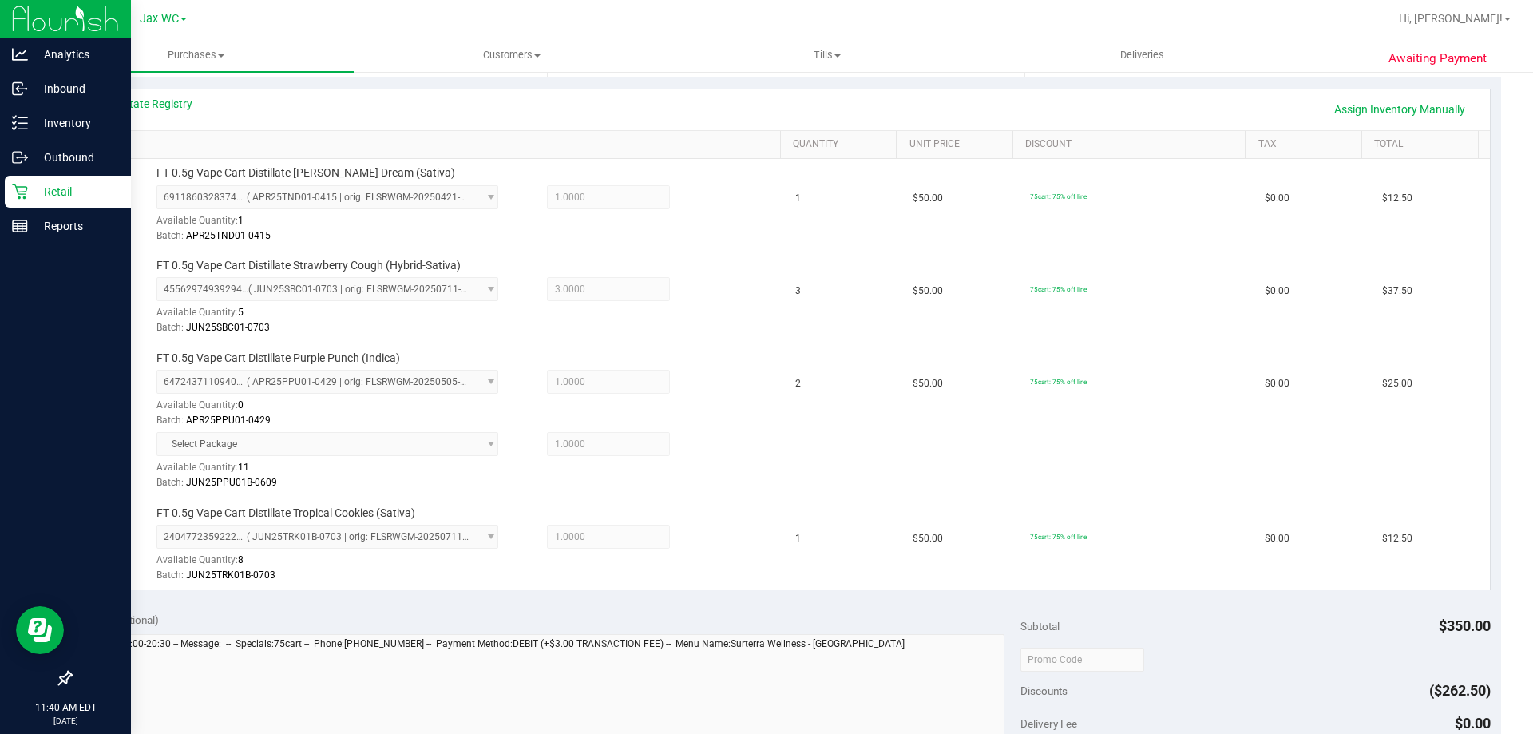
scroll to position [319, 0]
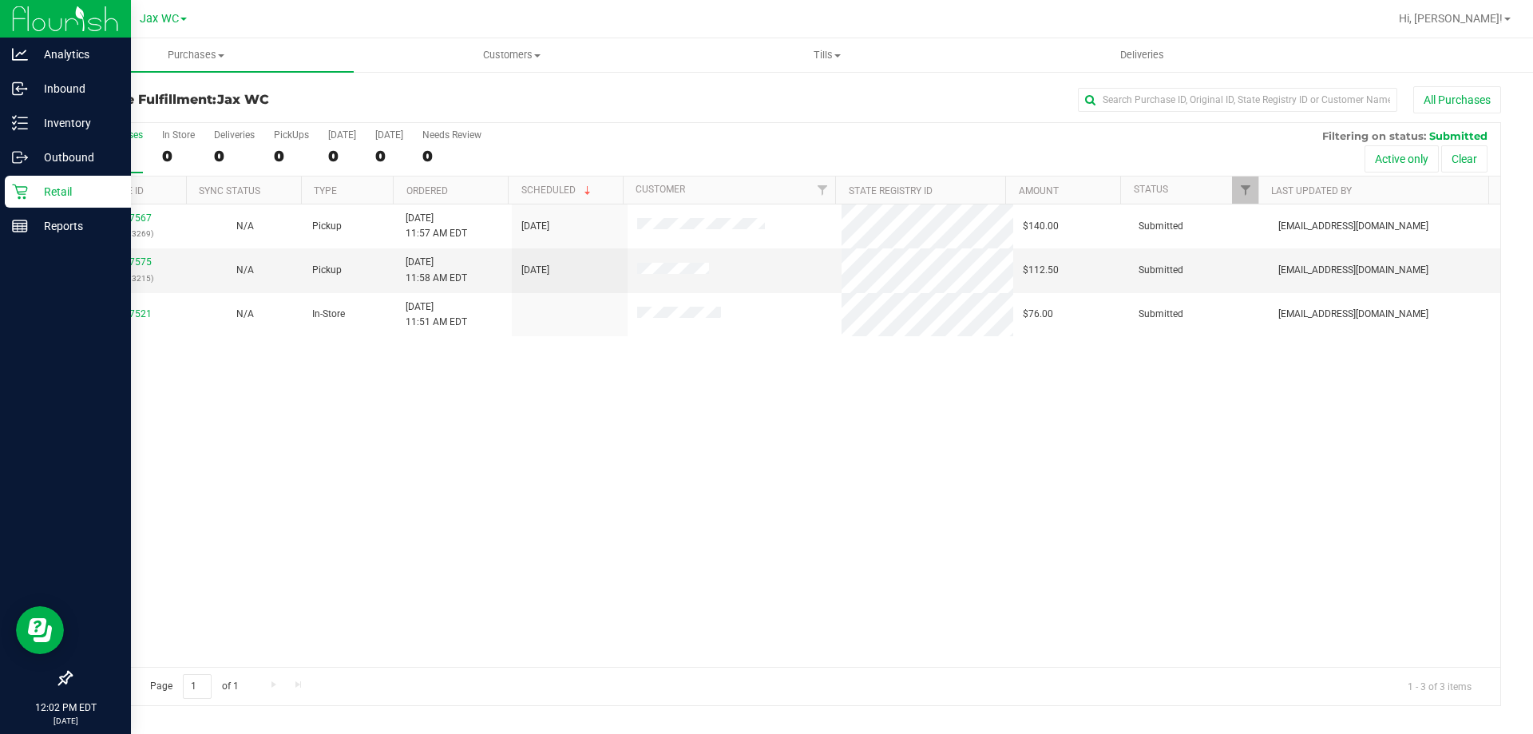
click at [1145, 628] on div "11817567 (316193269) N/A Pickup 8/20/2025 11:57 AM EDT 8/20/2025 $140.00 Submit…" at bounding box center [786, 435] width 1430 height 462
click at [93, 196] on p "Retail" at bounding box center [76, 191] width 96 height 19
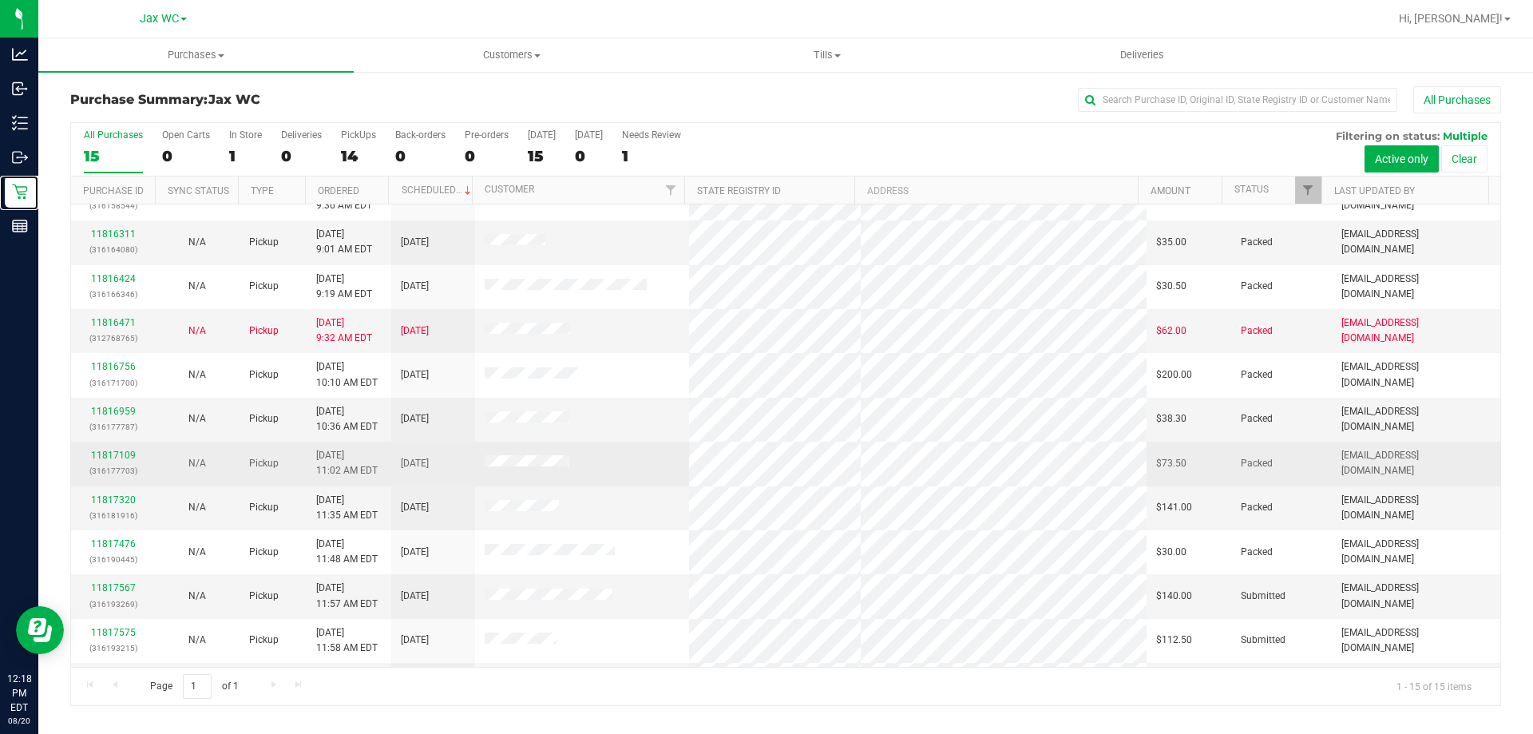
scroll to position [200, 0]
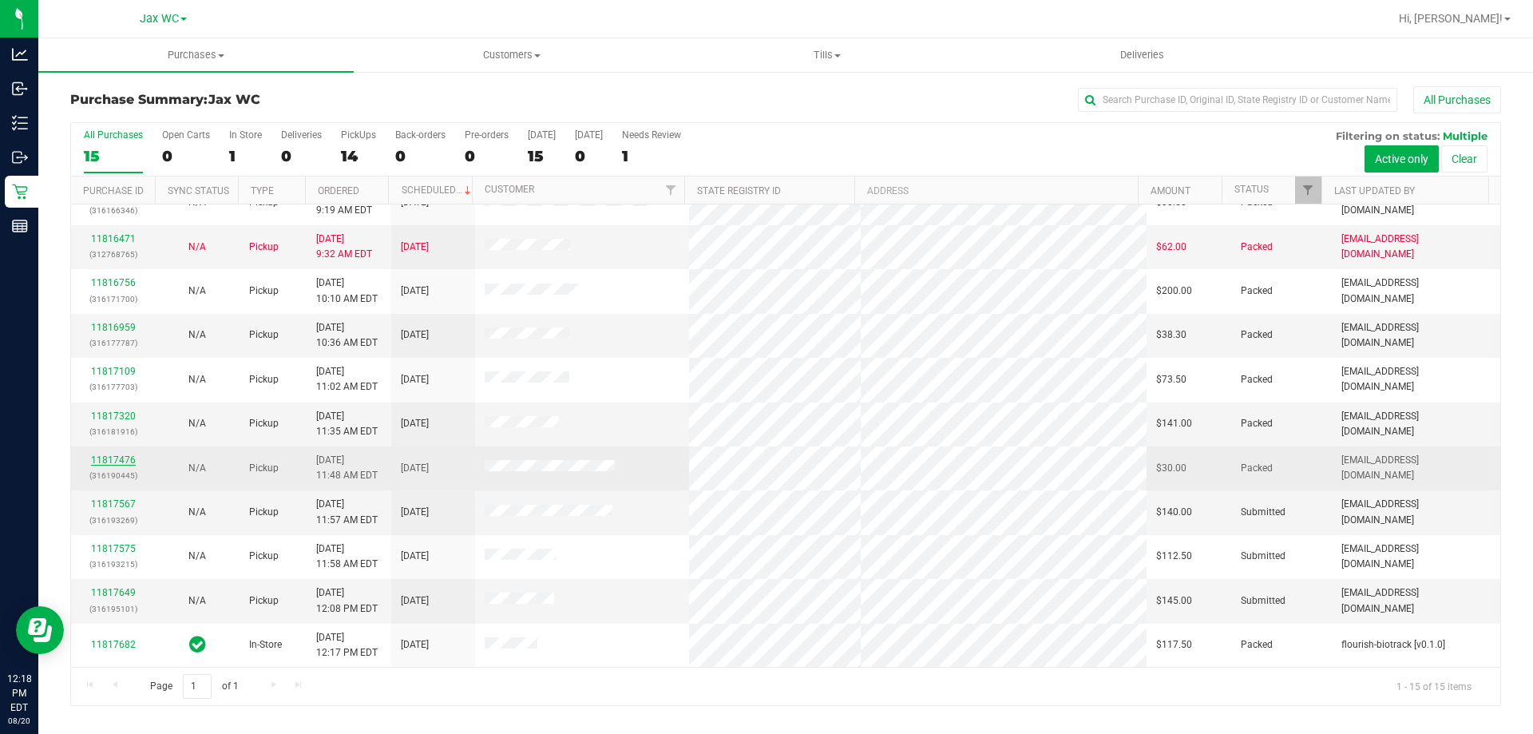
click at [129, 458] on link "11817476" at bounding box center [113, 459] width 45 height 11
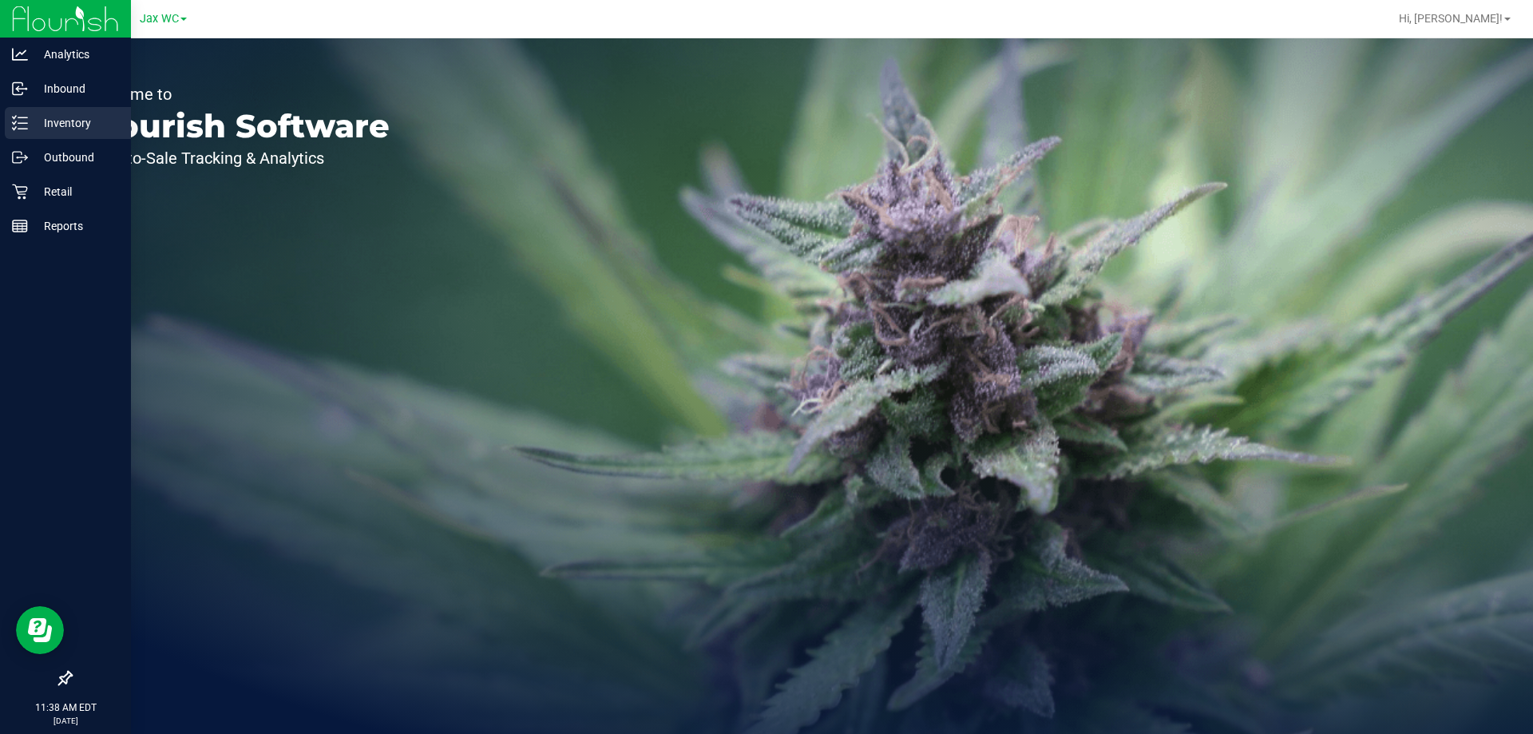
click at [24, 122] on icon at bounding box center [20, 123] width 16 height 16
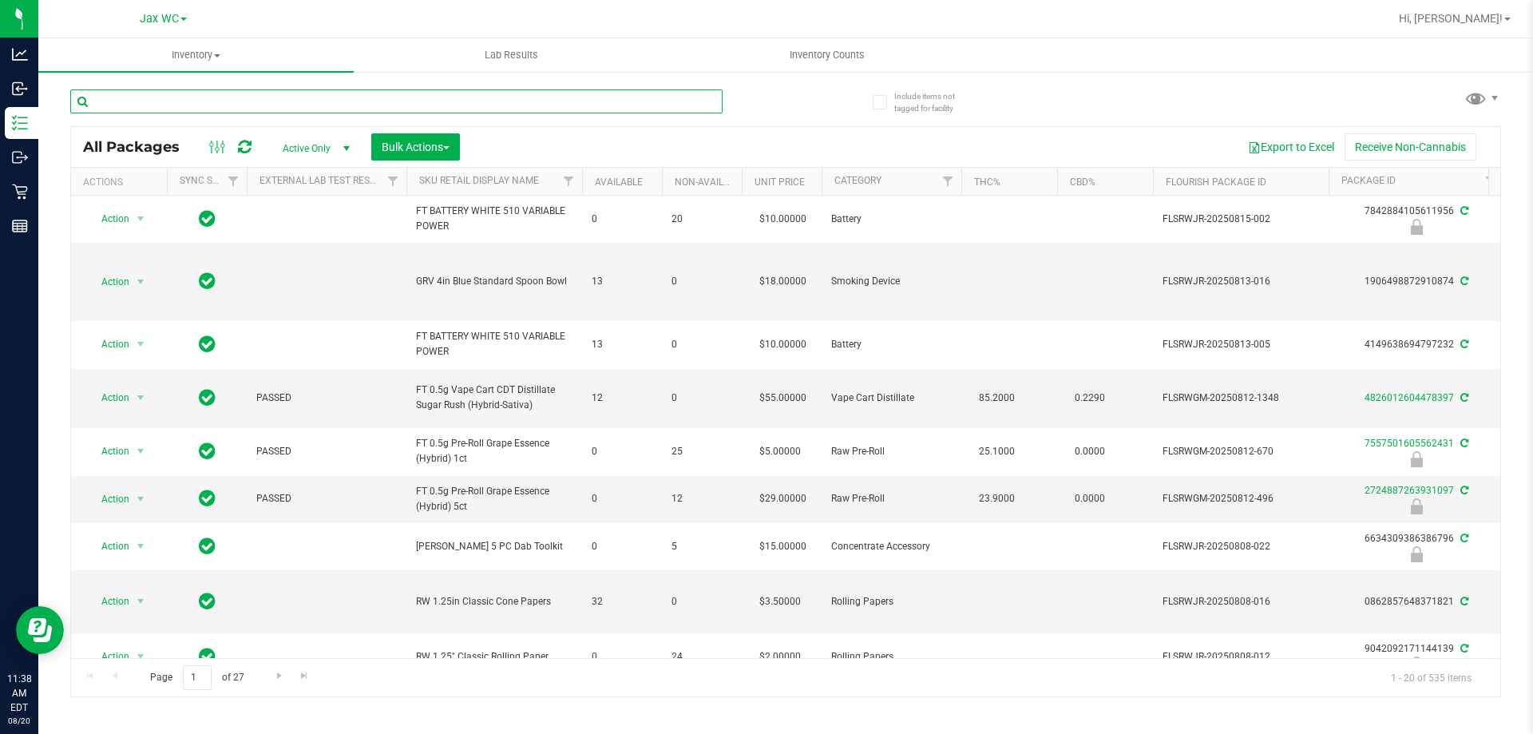
click at [309, 99] on input "text" at bounding box center [396, 101] width 653 height 24
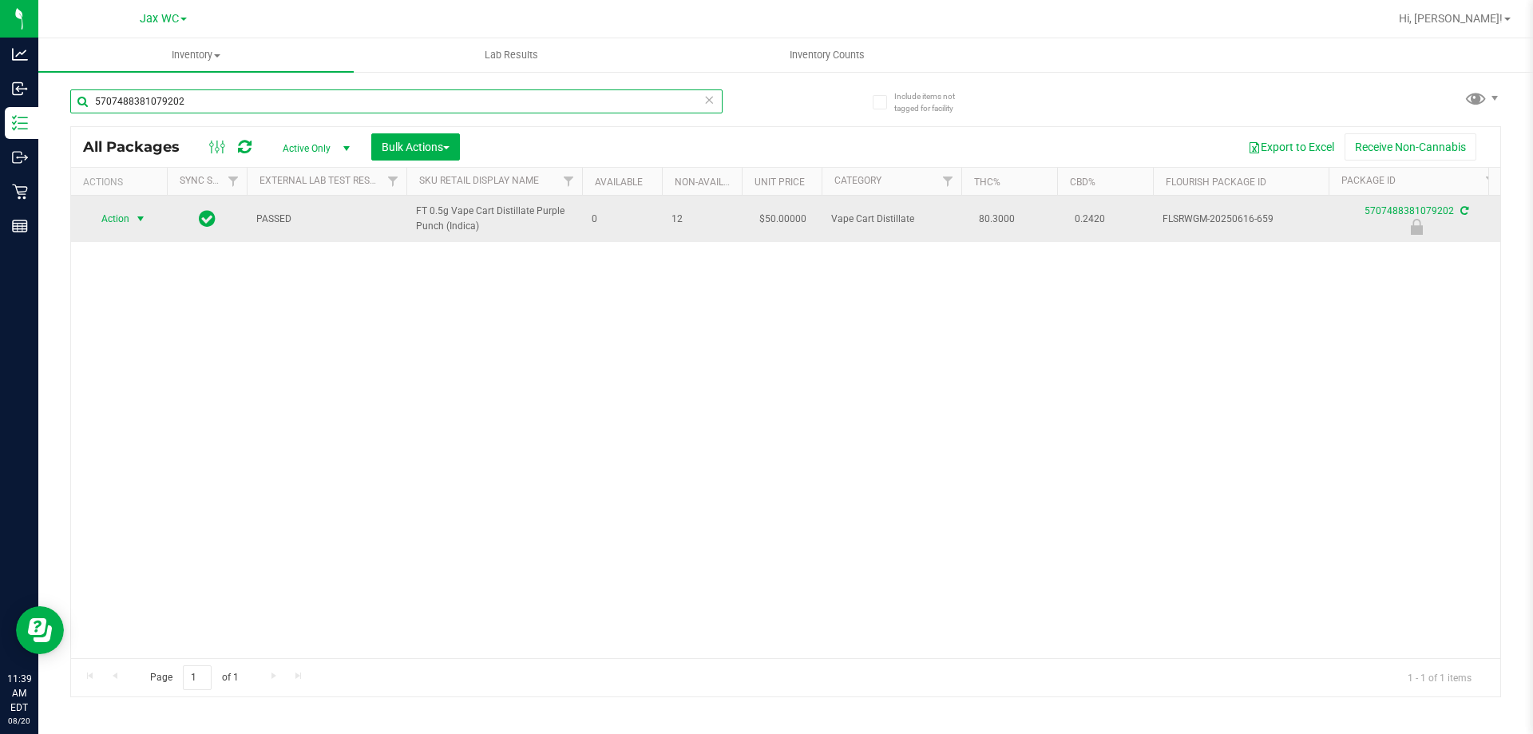
type input "5707488381079202"
click at [140, 221] on span "select" at bounding box center [140, 218] width 13 height 13
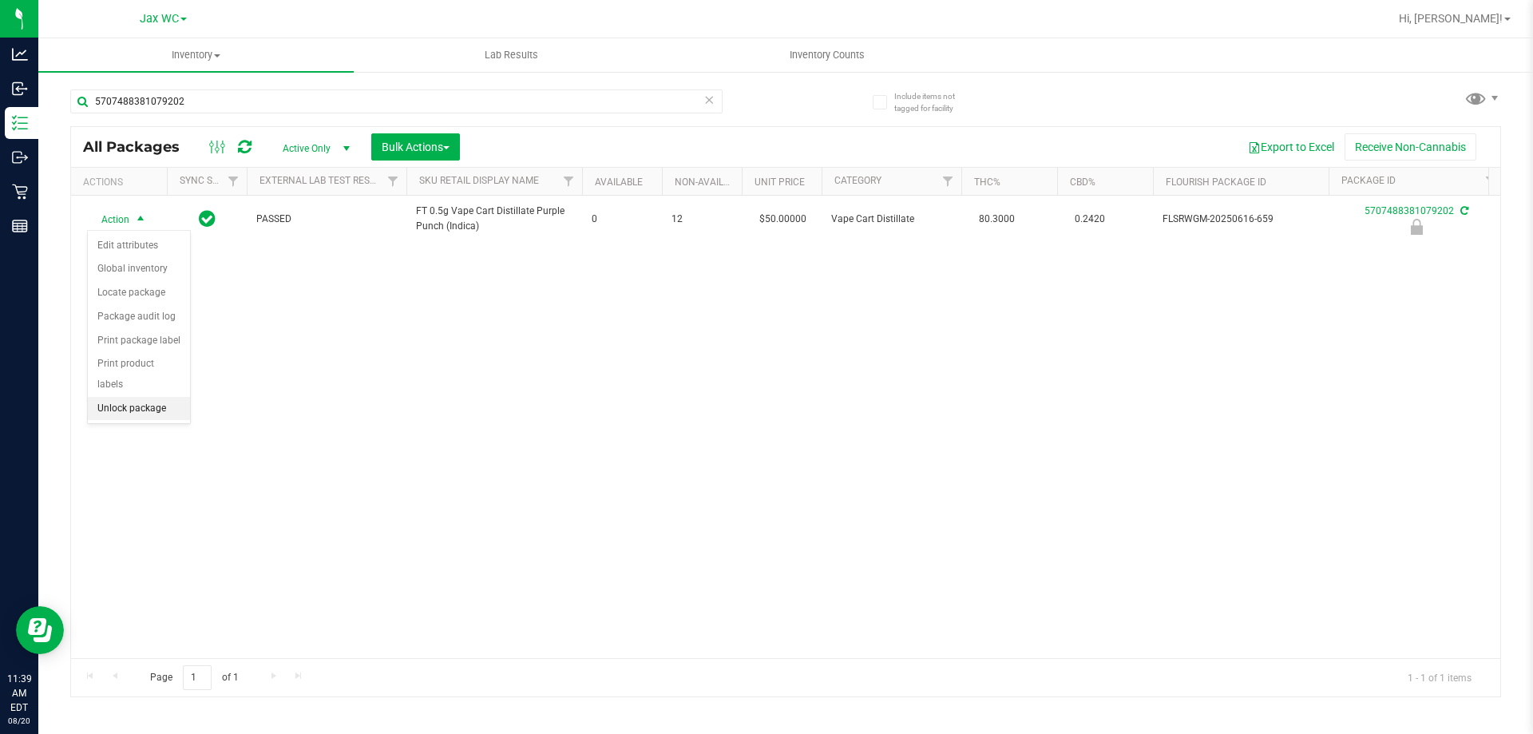
click at [172, 397] on li "Unlock package" at bounding box center [139, 409] width 102 height 24
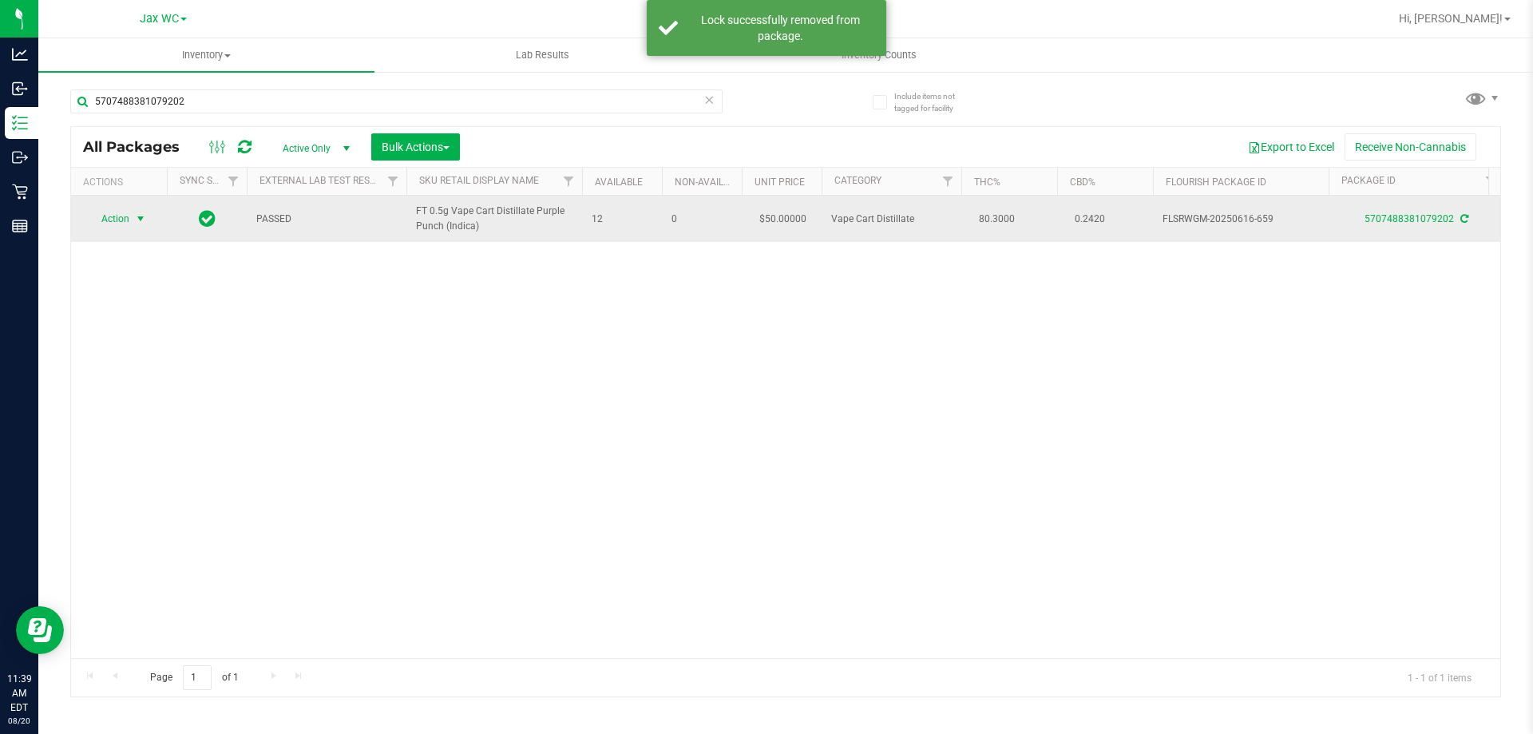
click at [128, 220] on span "Action" at bounding box center [108, 219] width 43 height 22
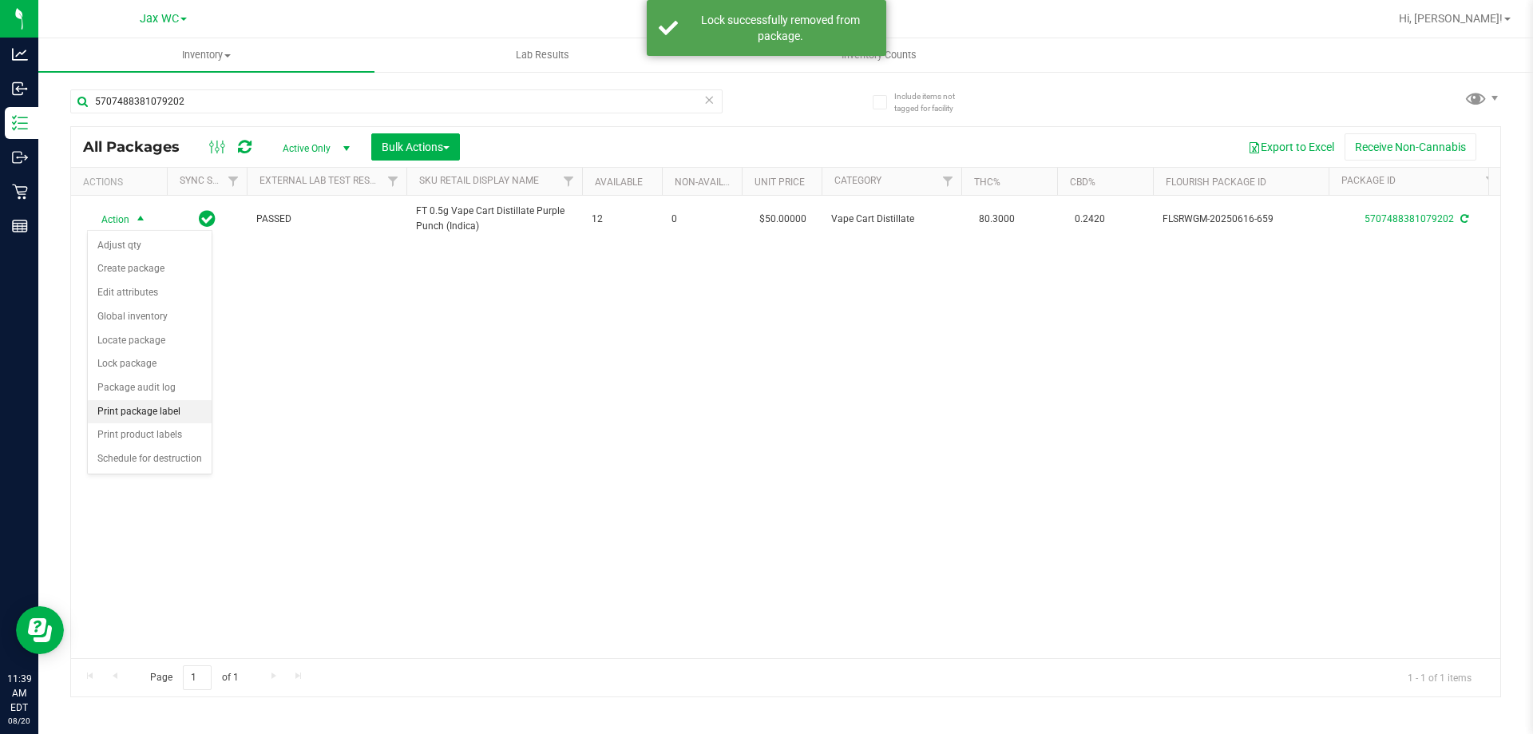
click at [142, 403] on li "Print package label" at bounding box center [150, 412] width 124 height 24
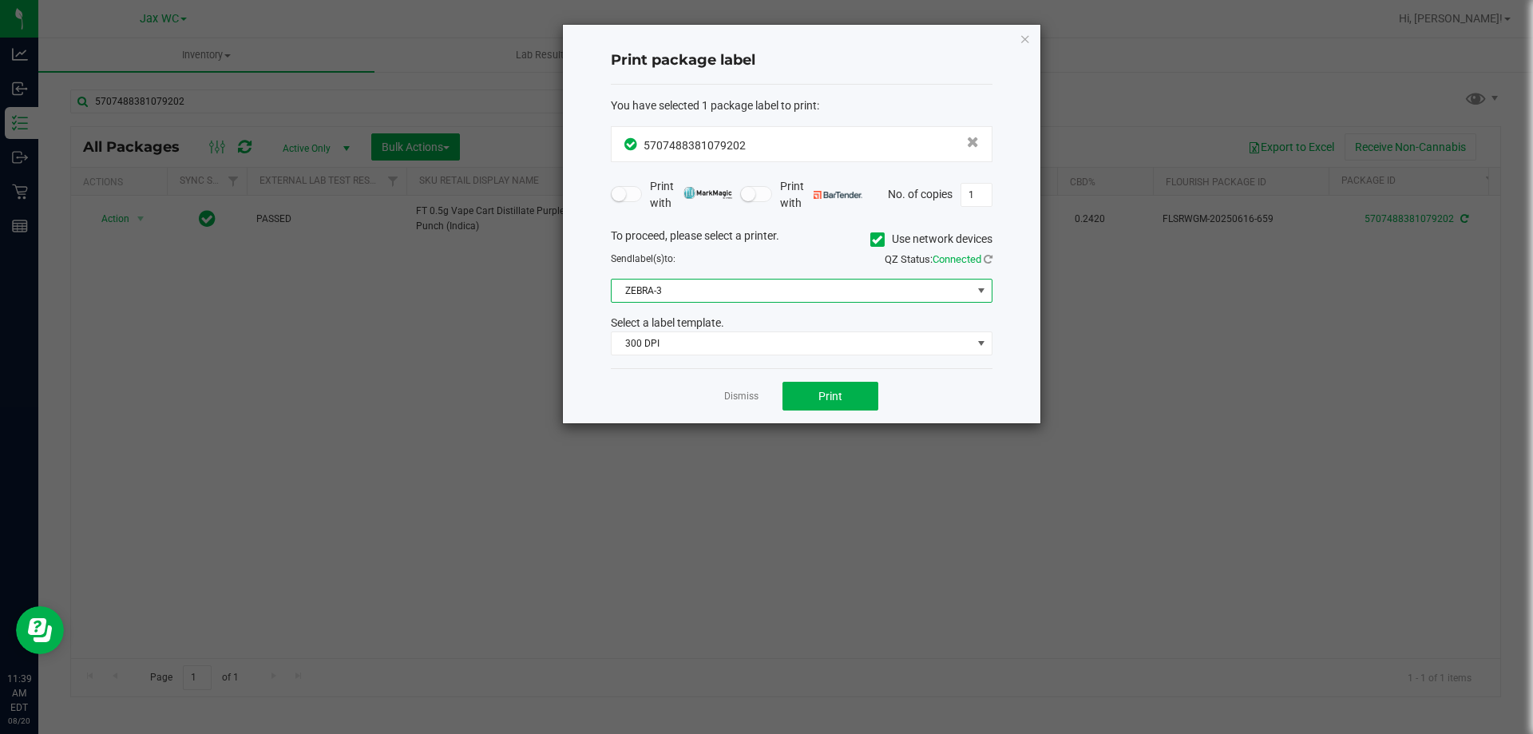
click at [768, 294] on span "ZEBRA-3" at bounding box center [792, 291] width 360 height 22
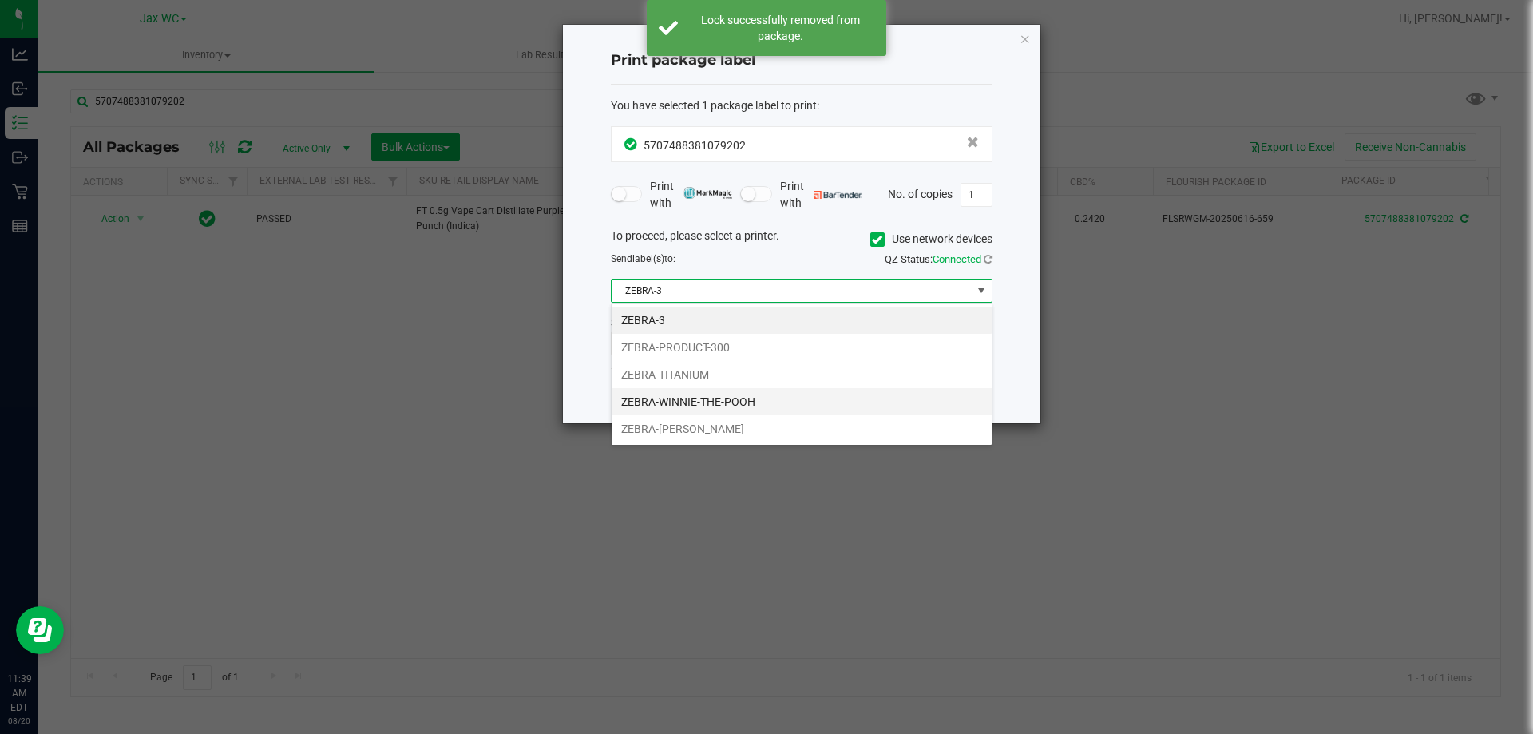
scroll to position [24, 382]
click at [738, 407] on li "ZEBRA-WINNIE-THE-POOH" at bounding box center [802, 401] width 380 height 27
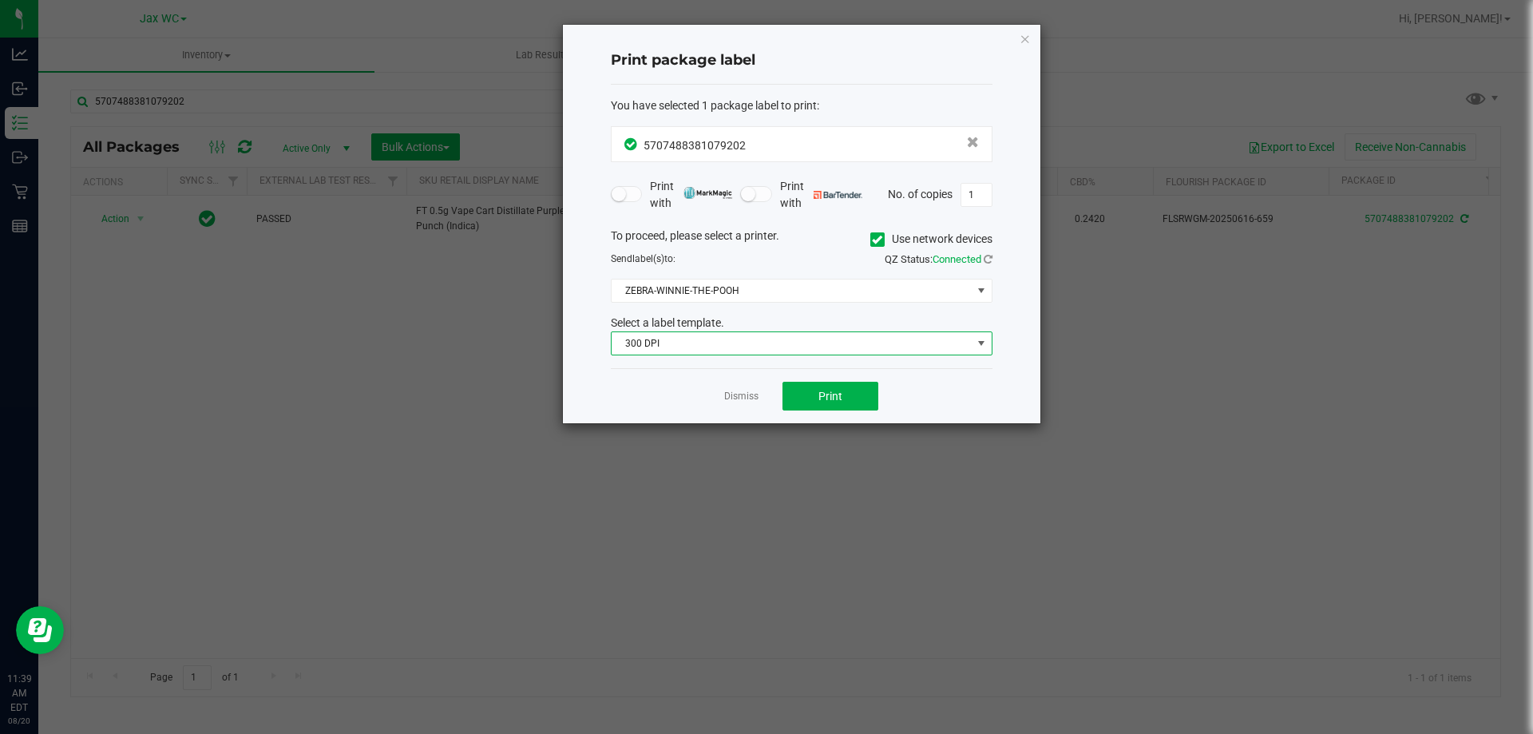
click at [704, 351] on span "300 DPI" at bounding box center [792, 343] width 360 height 22
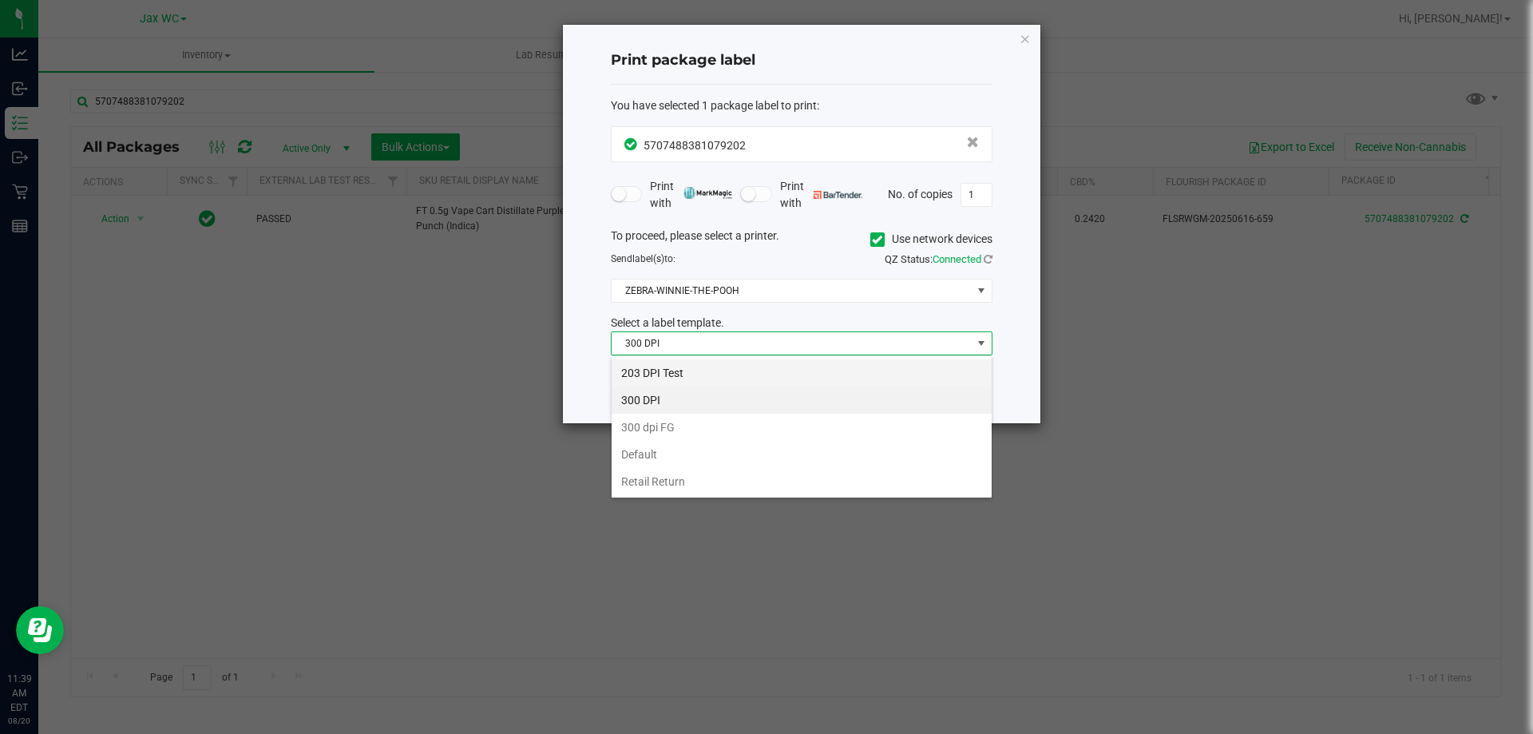
click at [701, 378] on li "203 DPI Test" at bounding box center [802, 372] width 380 height 27
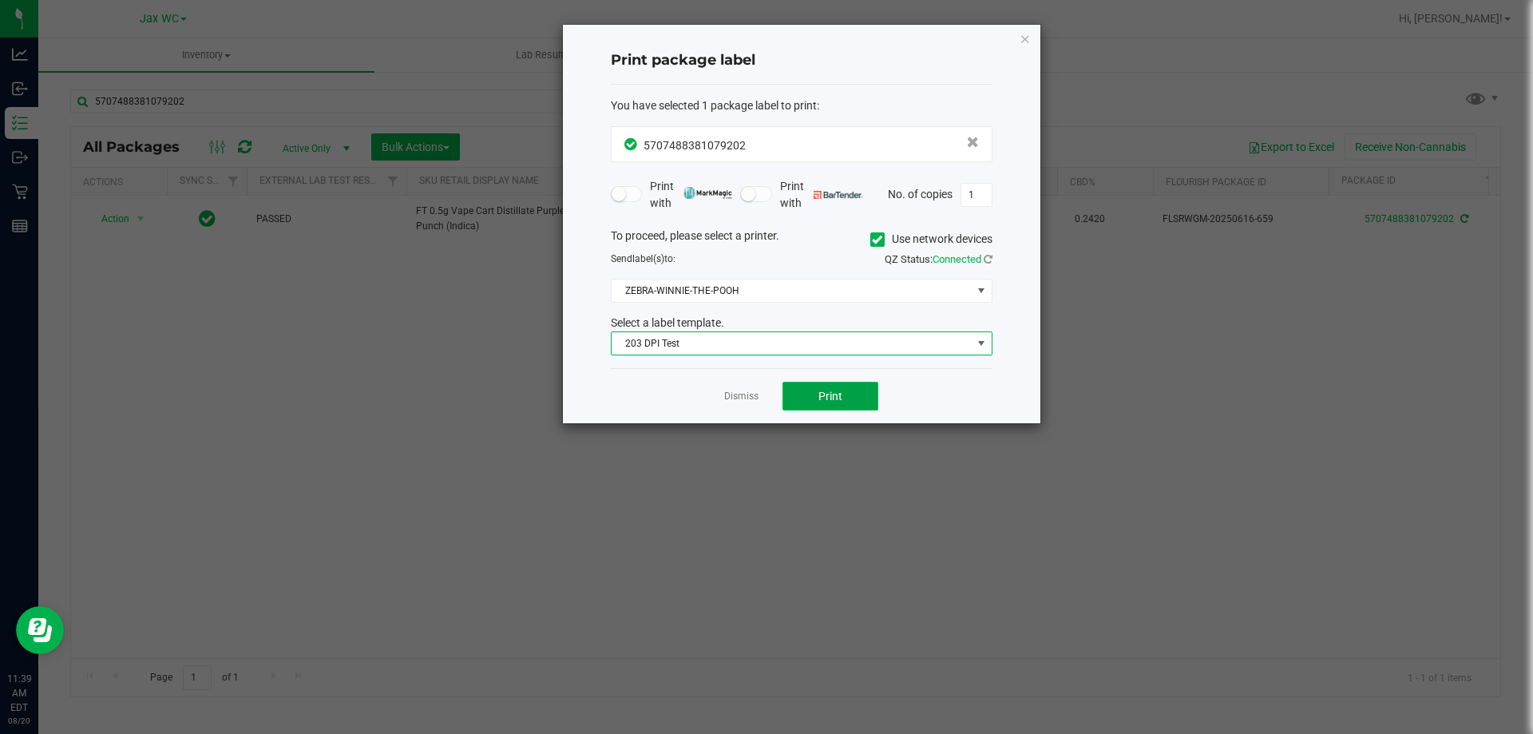
click at [824, 398] on span "Print" at bounding box center [831, 396] width 24 height 13
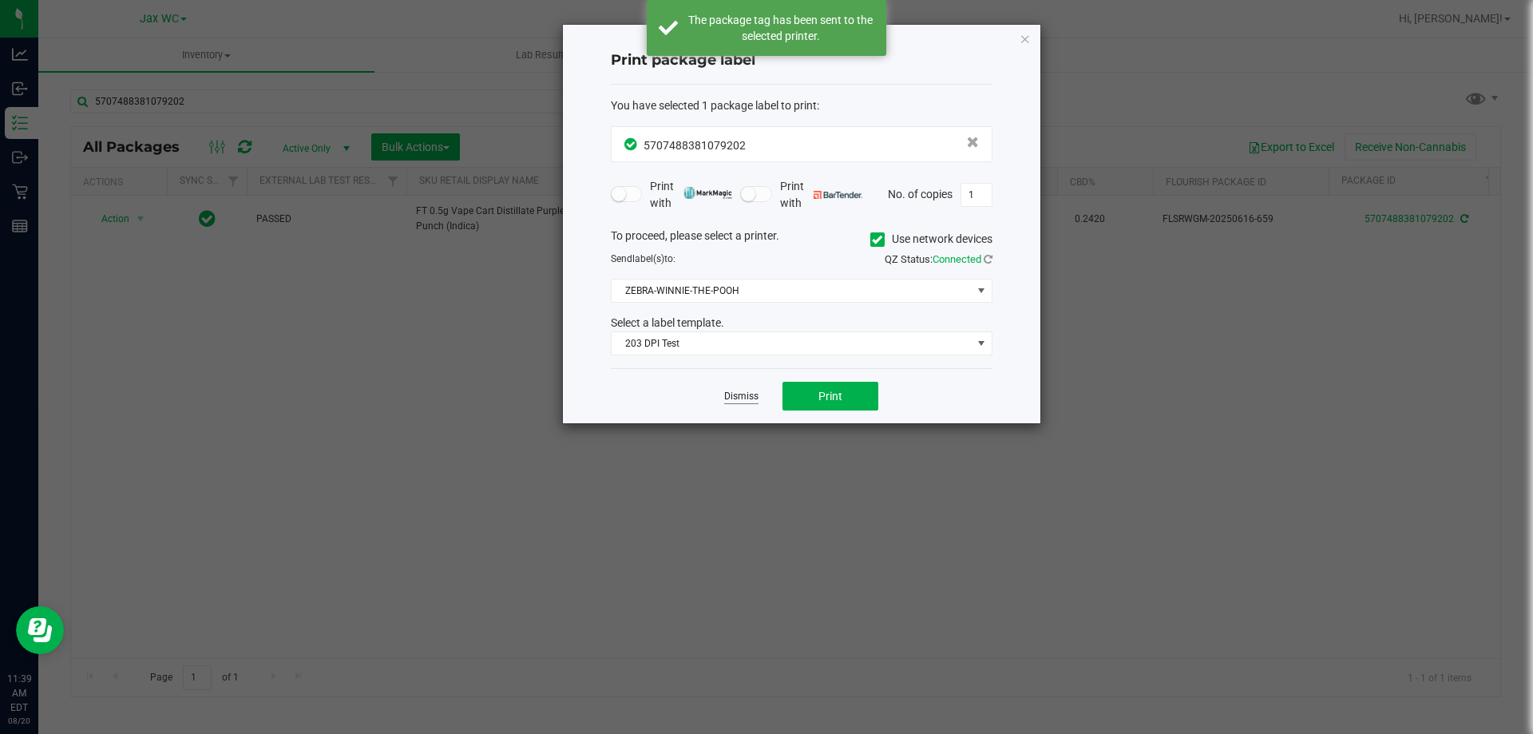
click at [745, 391] on link "Dismiss" at bounding box center [741, 397] width 34 height 14
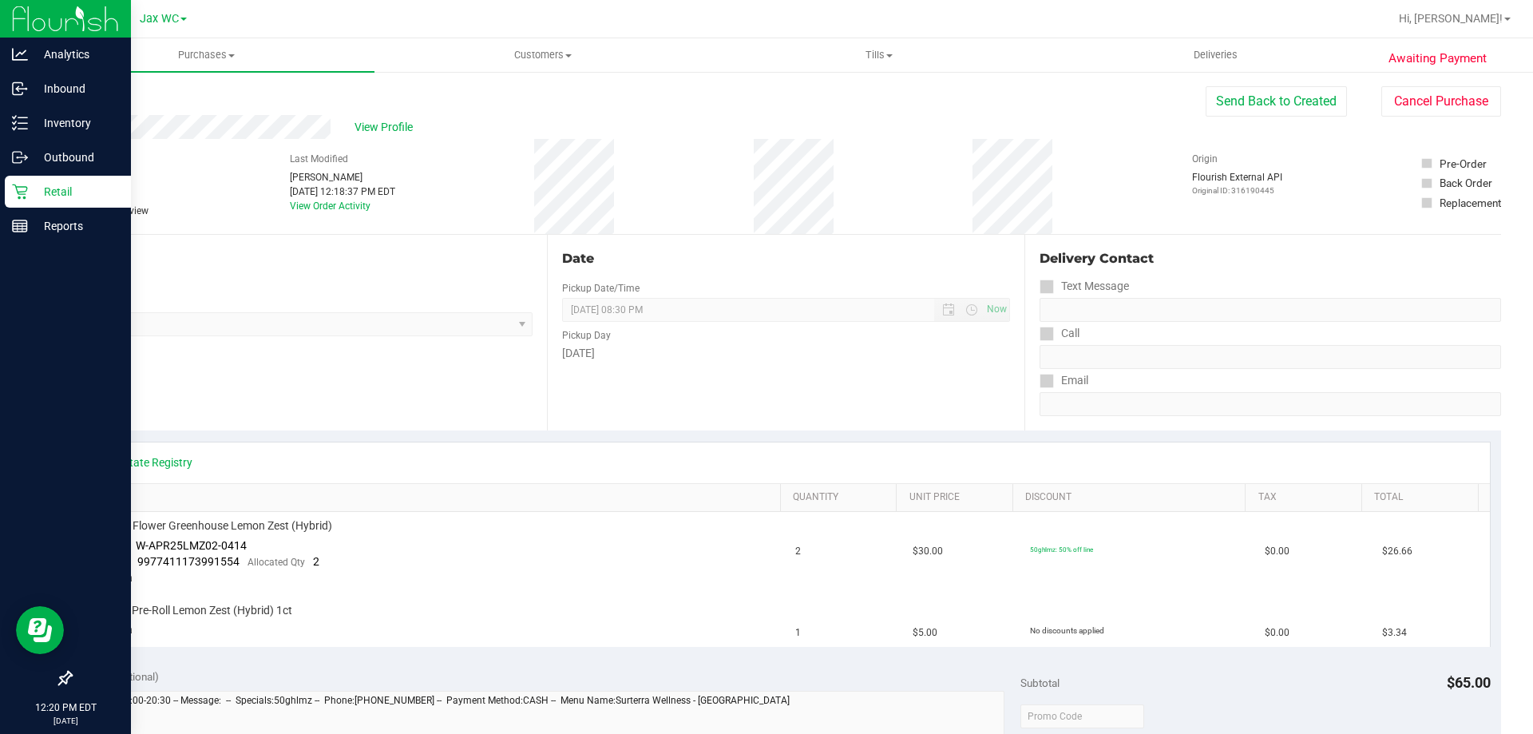
click at [49, 196] on p "Retail" at bounding box center [76, 191] width 96 height 19
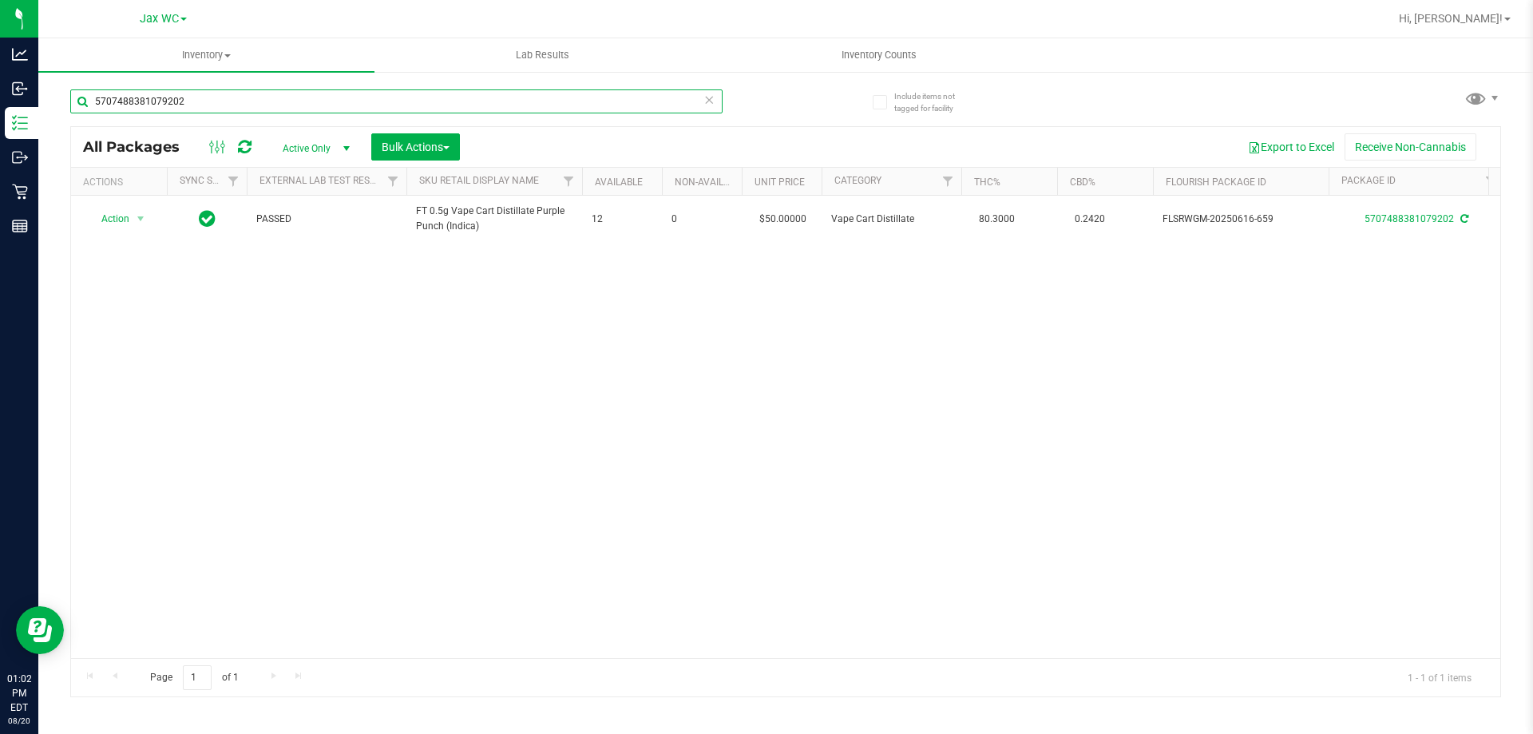
drag, startPoint x: 209, startPoint y: 99, endPoint x: 62, endPoint y: 97, distance: 147.0
click at [62, 97] on div "Include items not tagged for facility 5707488381079202 All Packages Active Only…" at bounding box center [785, 313] width 1495 height 487
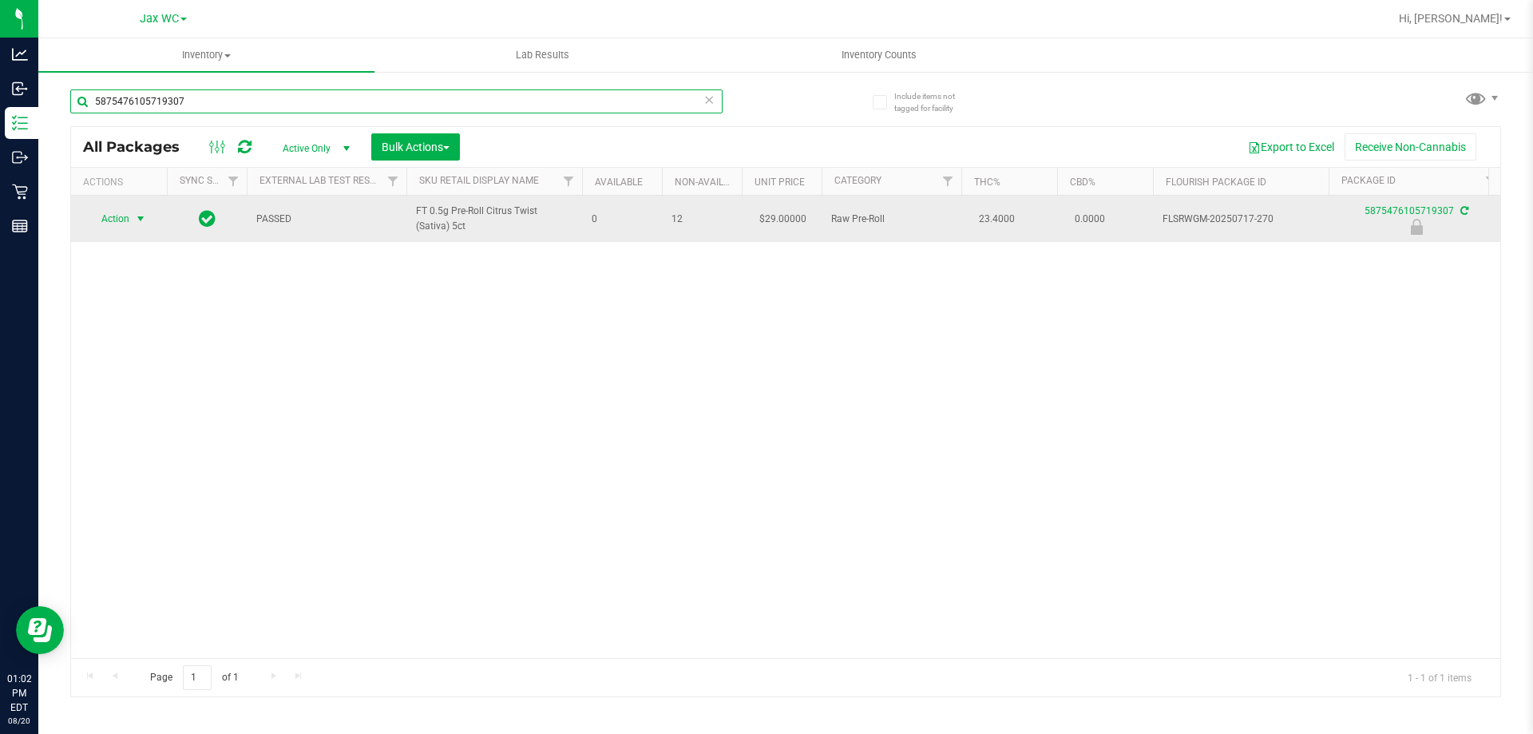
type input "5875476105719307"
click at [131, 220] on span "select" at bounding box center [141, 219] width 20 height 22
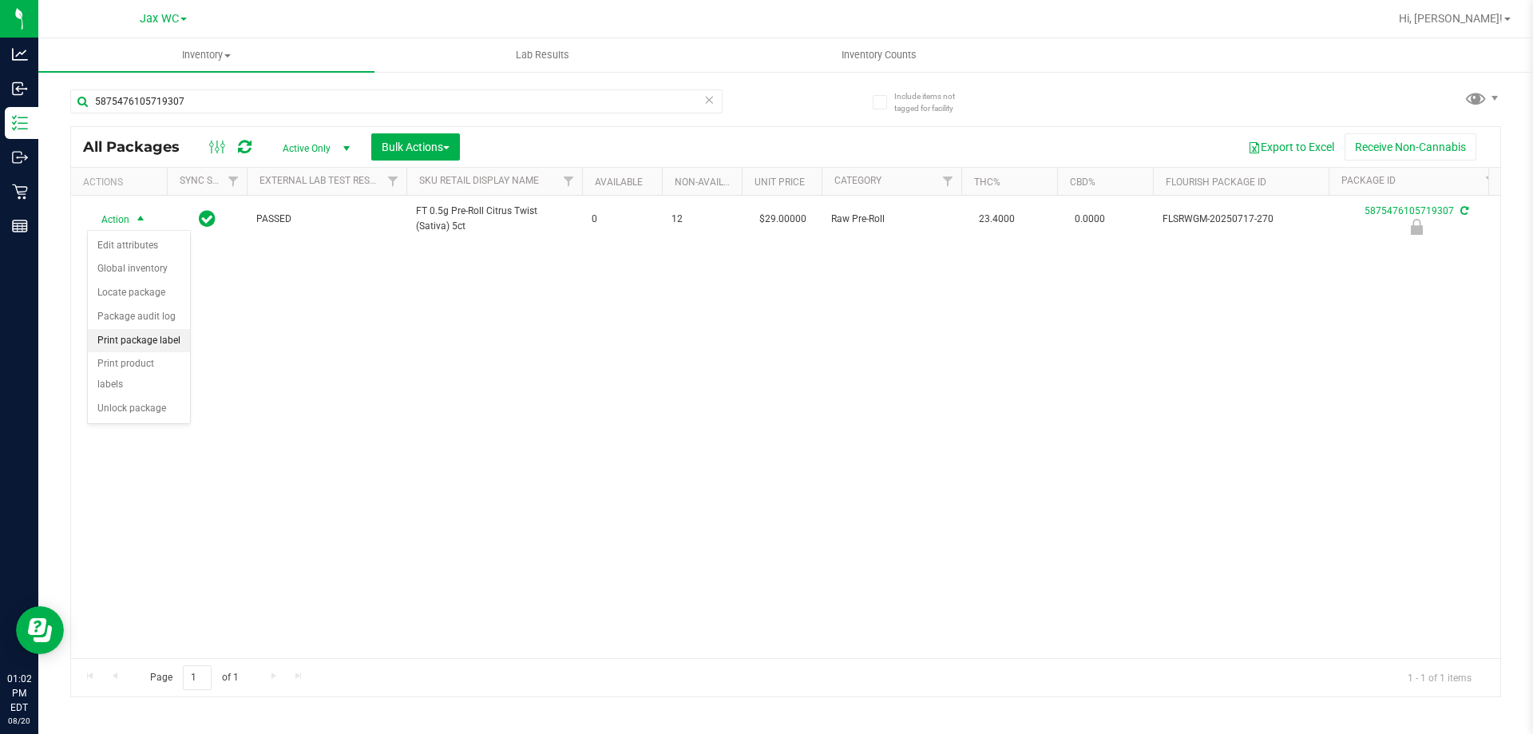
click at [126, 345] on li "Print package label" at bounding box center [139, 341] width 102 height 24
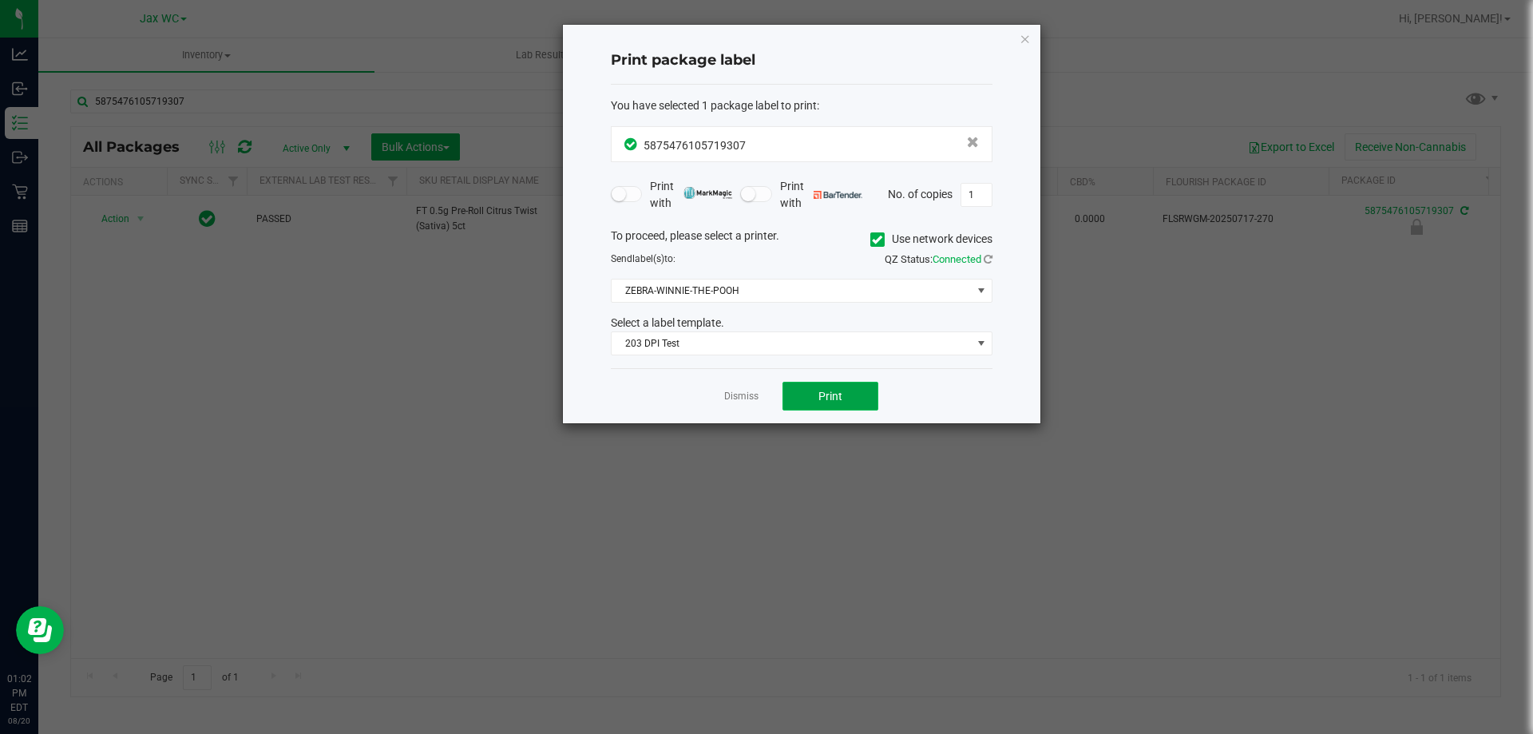
click at [832, 398] on span "Print" at bounding box center [831, 396] width 24 height 13
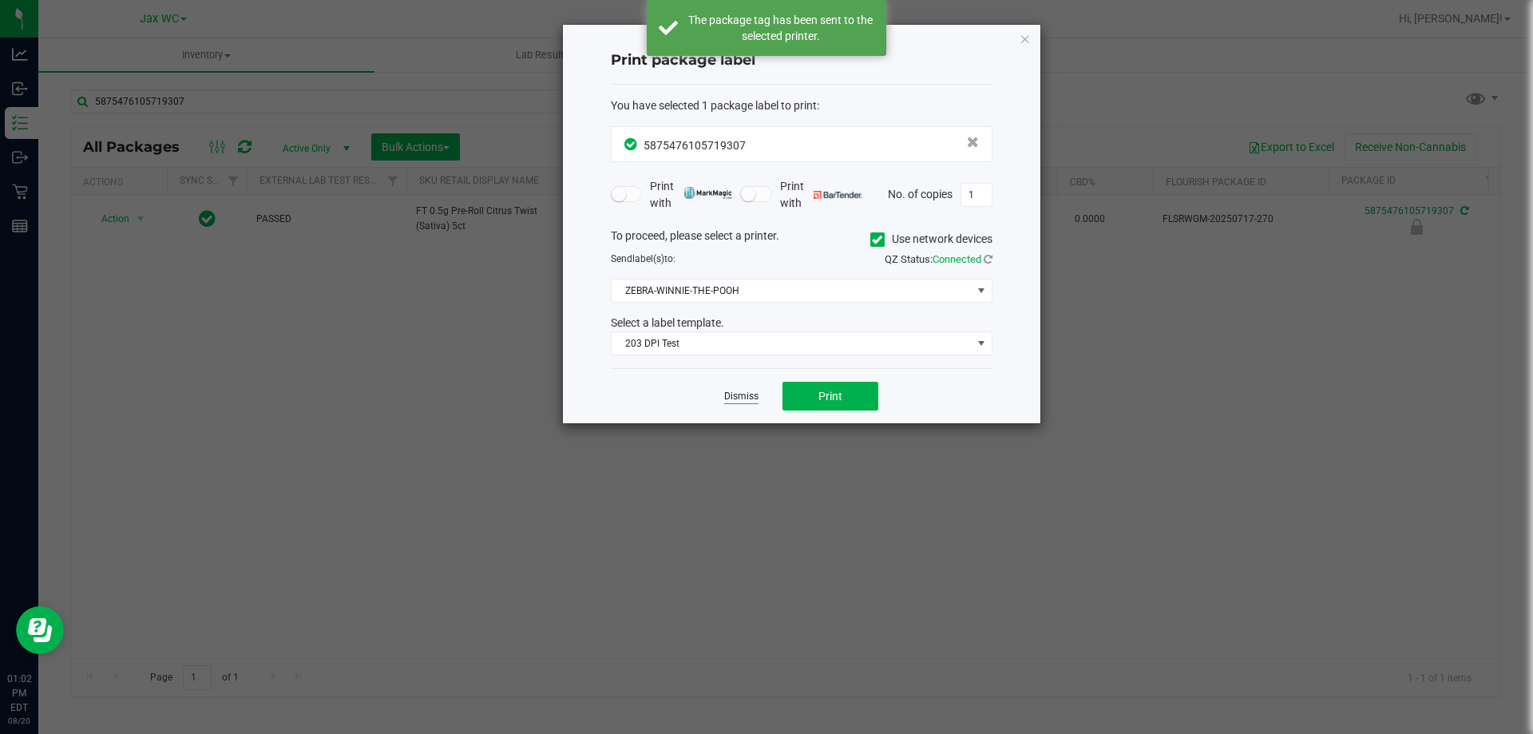
click at [744, 399] on link "Dismiss" at bounding box center [741, 397] width 34 height 14
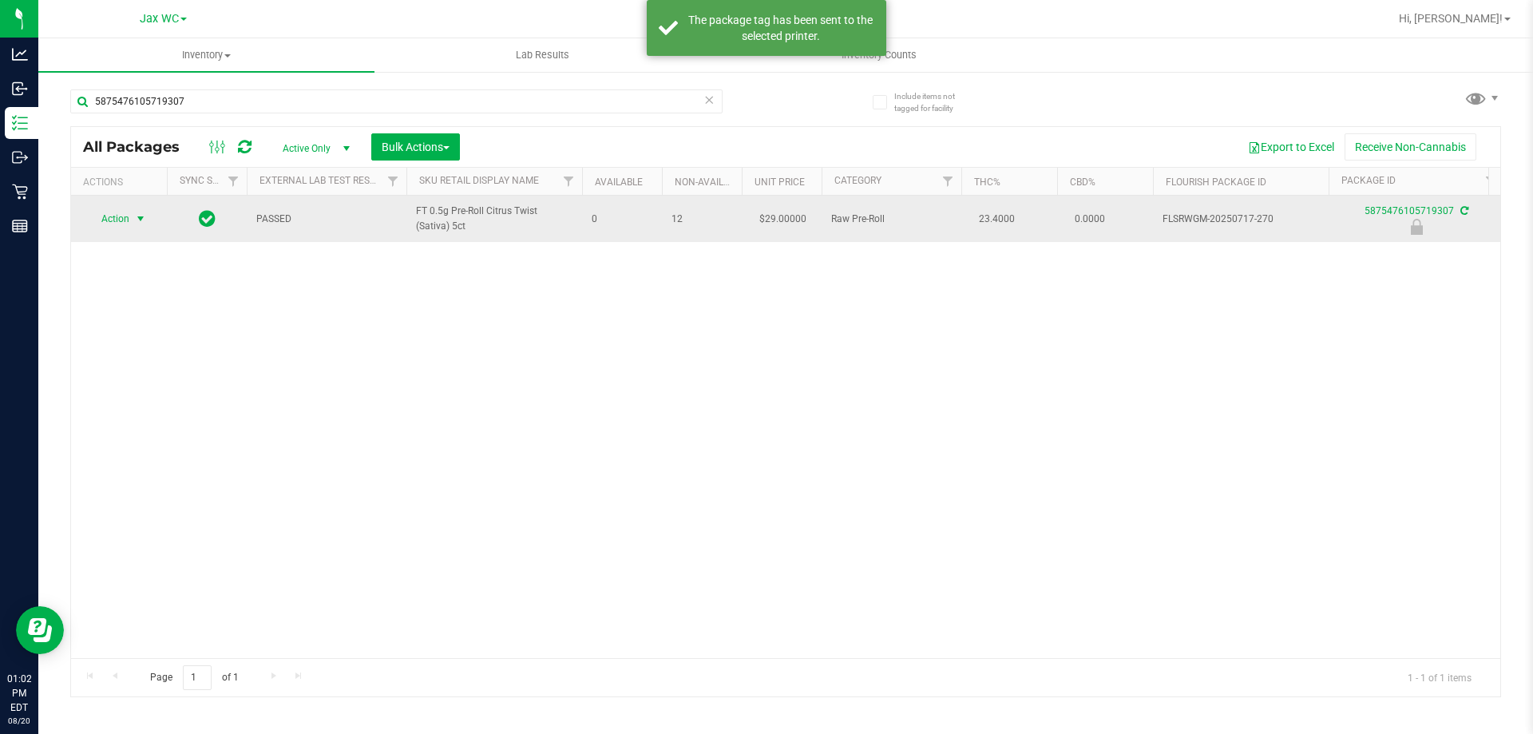
click at [117, 216] on span "Action" at bounding box center [108, 219] width 43 height 22
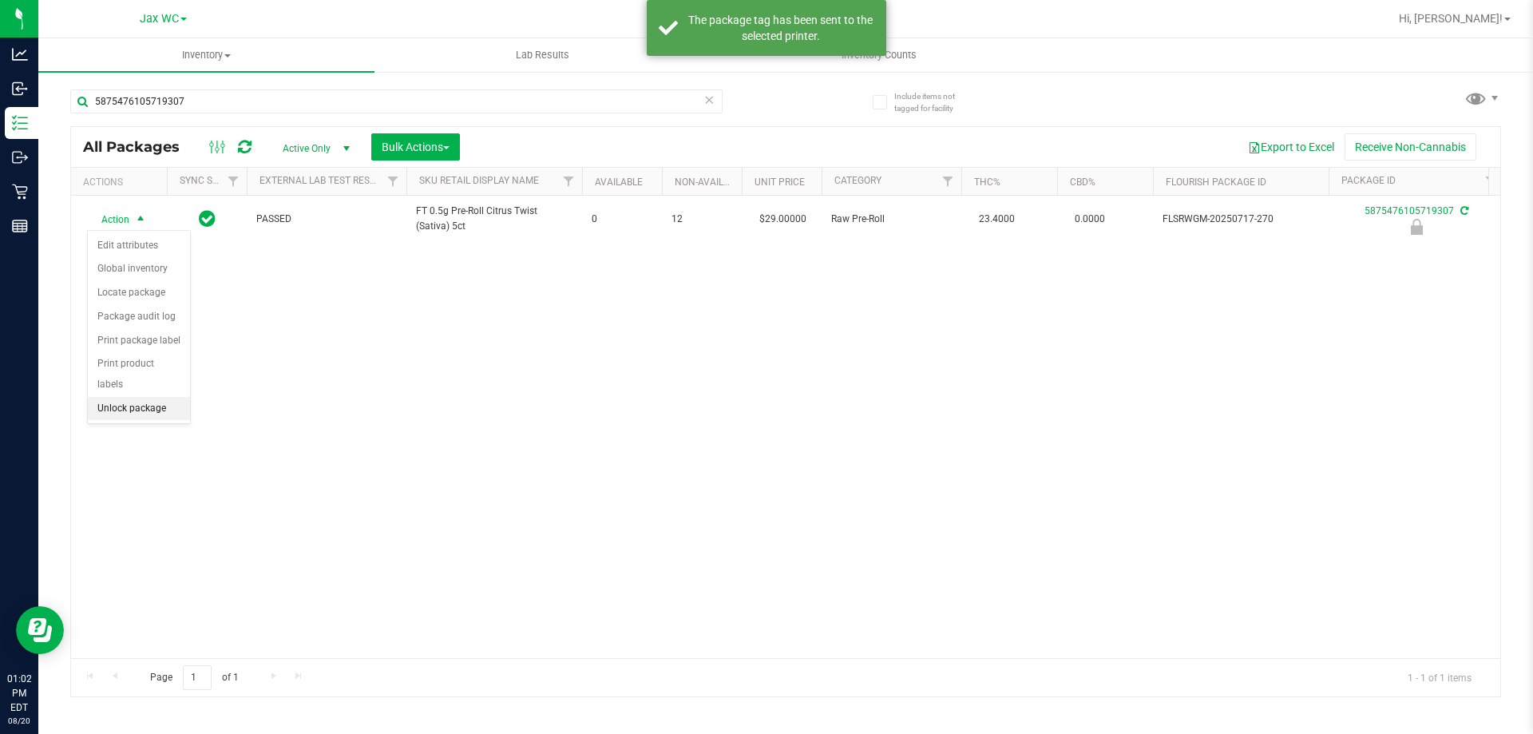
click at [118, 397] on li "Unlock package" at bounding box center [139, 409] width 102 height 24
